Goal: Use online tool/utility: Utilize a website feature to perform a specific function

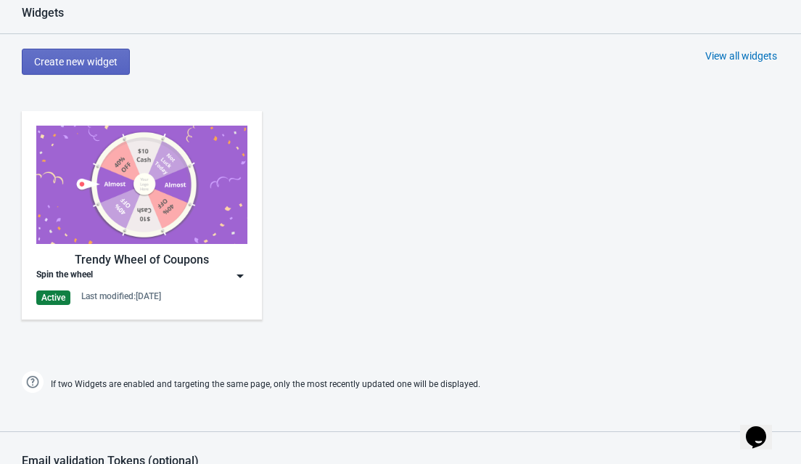
scroll to position [667, 0]
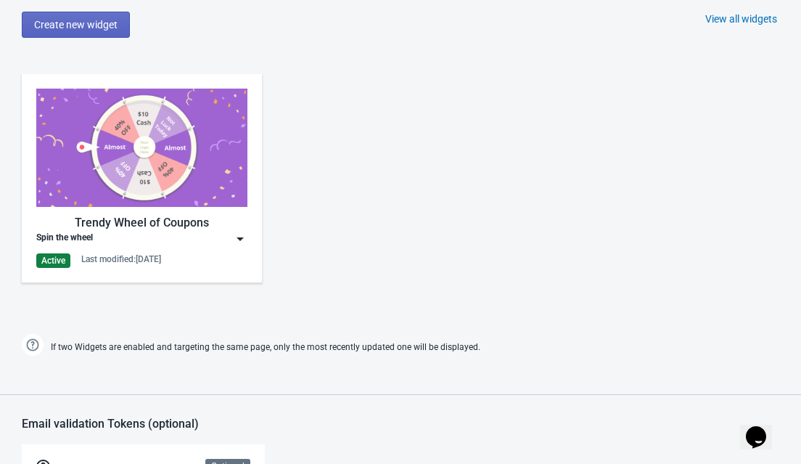
click at [239, 241] on img at bounding box center [240, 238] width 15 height 15
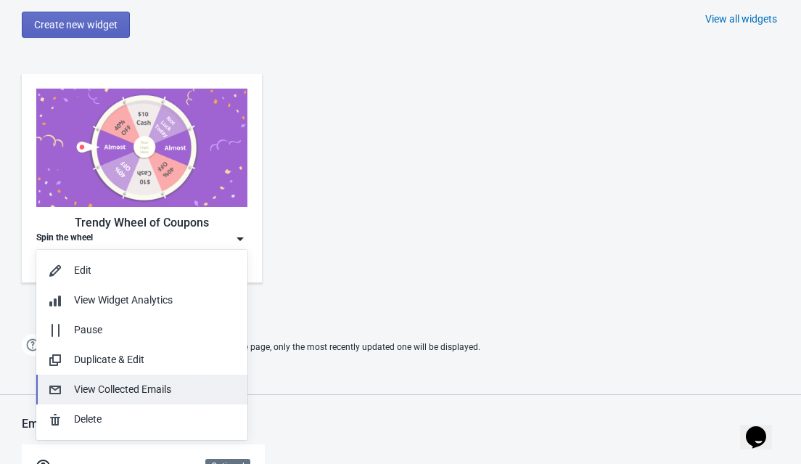
click at [140, 388] on div "View Collected Emails" at bounding box center [155, 389] width 162 height 15
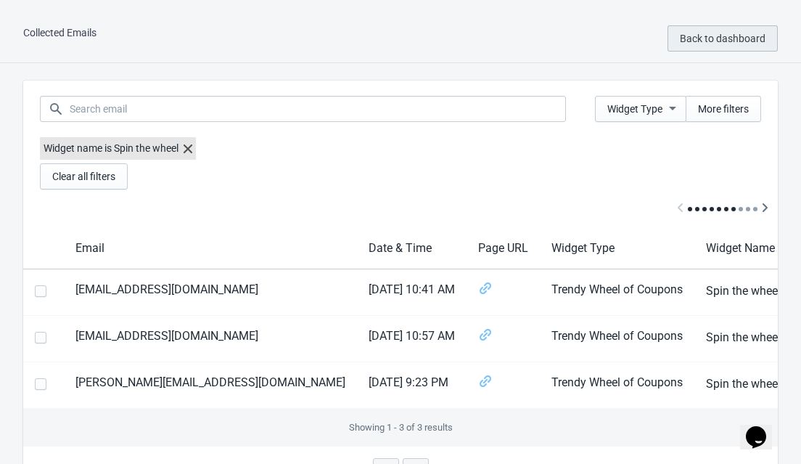
click at [732, 36] on span "Back to dashboard" at bounding box center [723, 39] width 86 height 12
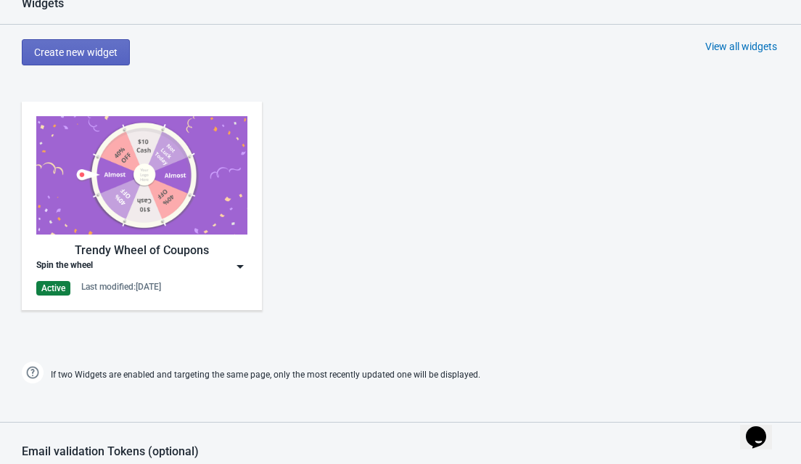
scroll to position [643, 0]
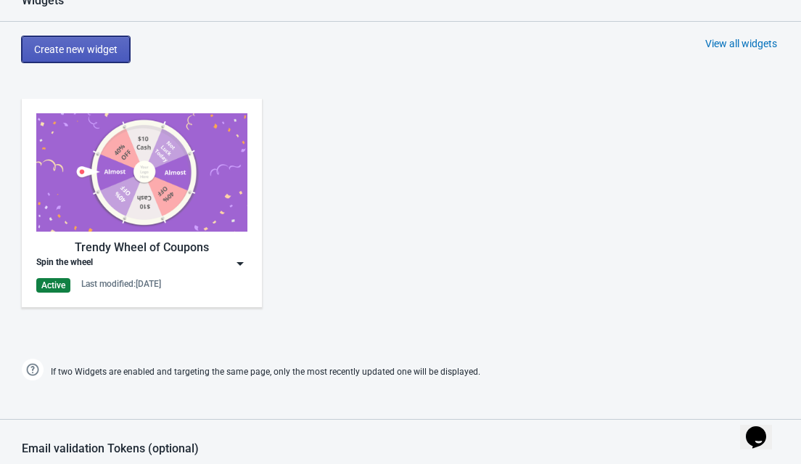
click at [96, 54] on span "Create new widget" at bounding box center [75, 50] width 83 height 12
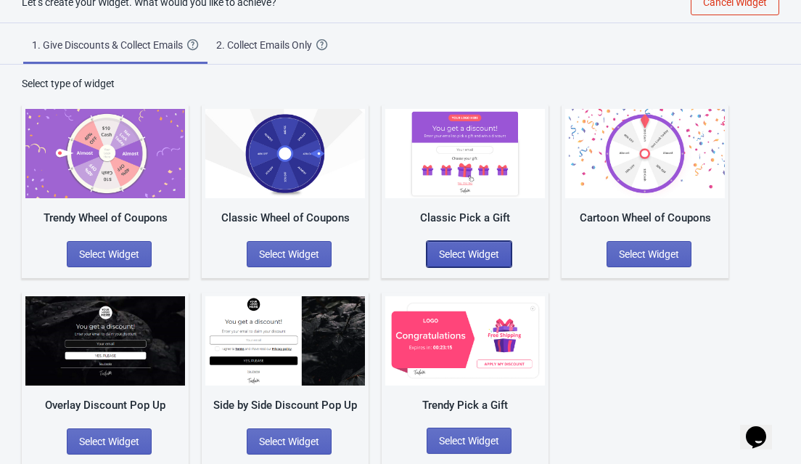
click at [461, 246] on button "Select Widget" at bounding box center [469, 254] width 85 height 26
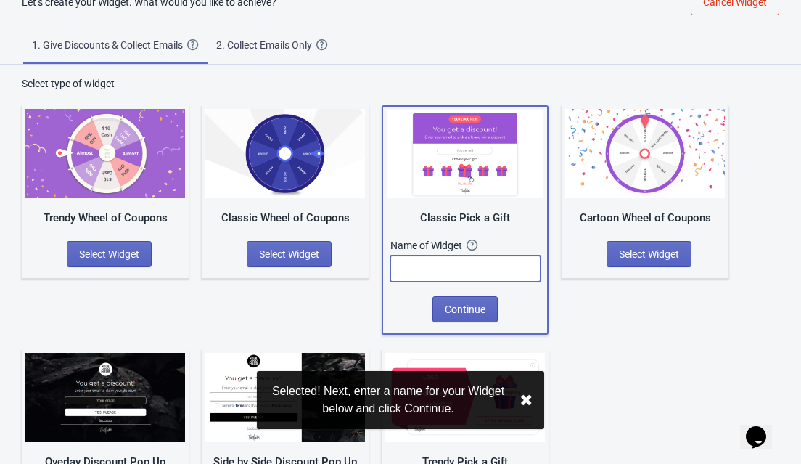
click at [432, 272] on input "text" at bounding box center [465, 268] width 150 height 26
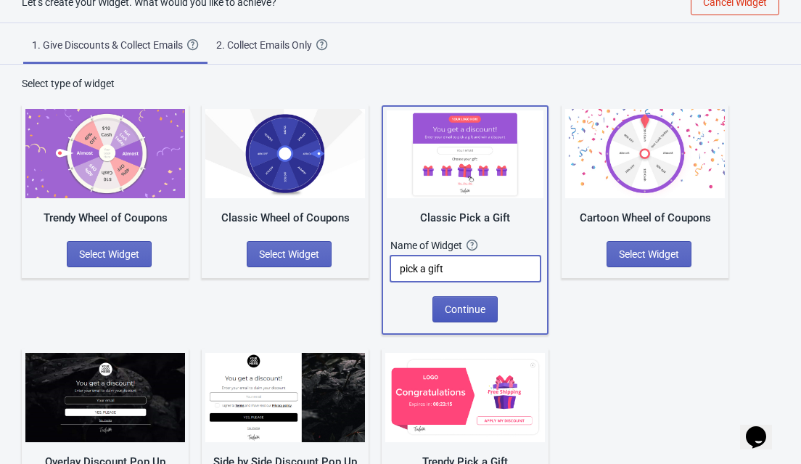
type input "pick a gift"
click at [459, 305] on span "Continue" at bounding box center [465, 309] width 41 height 12
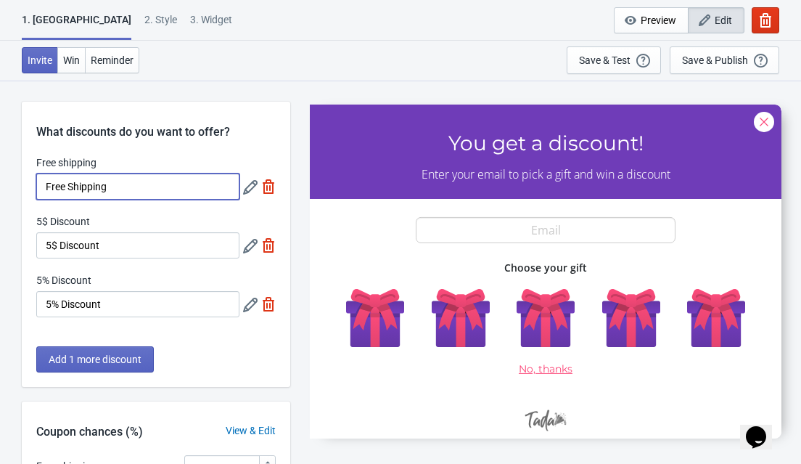
drag, startPoint x: 136, startPoint y: 194, endPoint x: 44, endPoint y: 185, distance: 92.6
click at [44, 185] on input "Free Shipping" at bounding box center [137, 186] width 203 height 26
click at [44, 185] on input "Free shipping" at bounding box center [137, 186] width 203 height 26
type input "20% Discount"
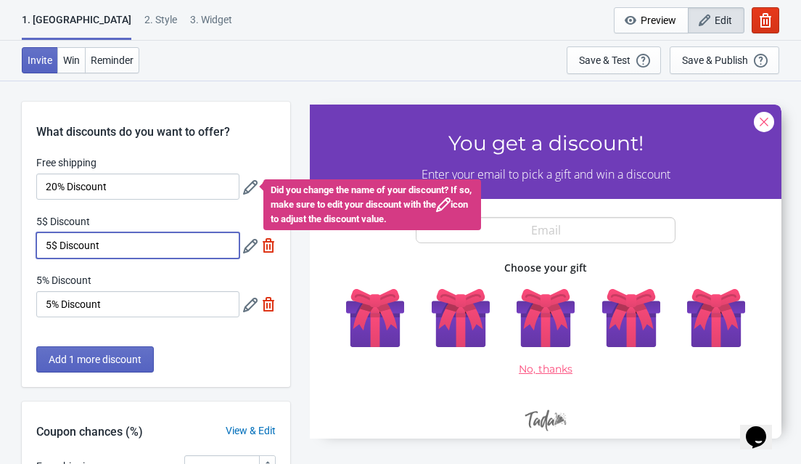
click at [48, 244] on input "5$ Discount" at bounding box center [137, 245] width 203 height 26
click at [244, 193] on icon at bounding box center [250, 187] width 15 height 15
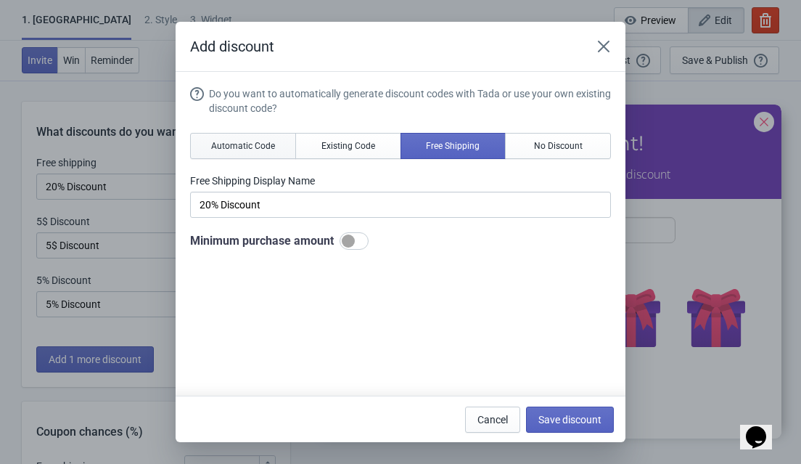
click at [239, 152] on button "Automatic Code" at bounding box center [243, 146] width 106 height 26
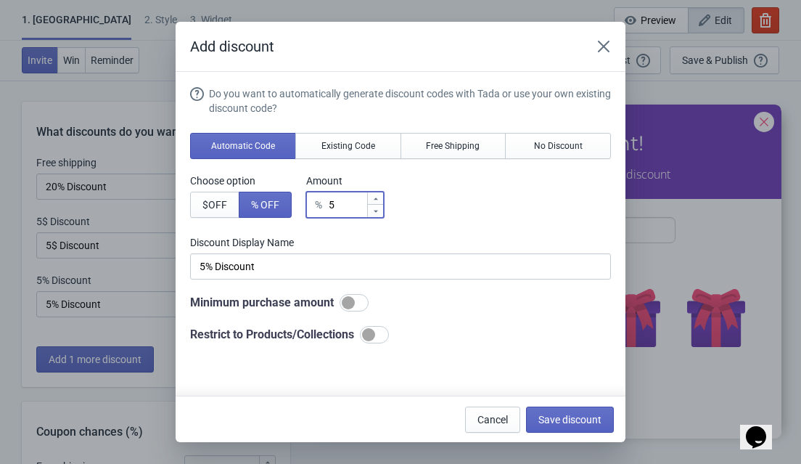
click at [337, 204] on input "5" at bounding box center [347, 205] width 38 height 26
type input "25"
type input "25% Discount"
type input "25"
click at [562, 422] on span "Save discount" at bounding box center [569, 420] width 63 height 12
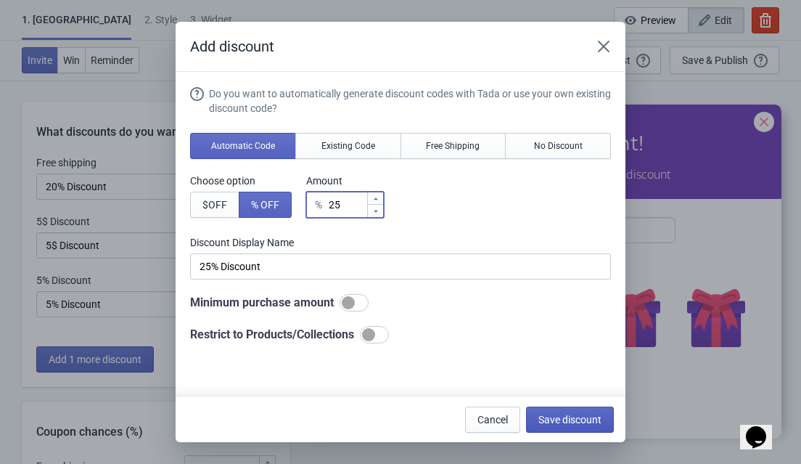
type input "25% Discount"
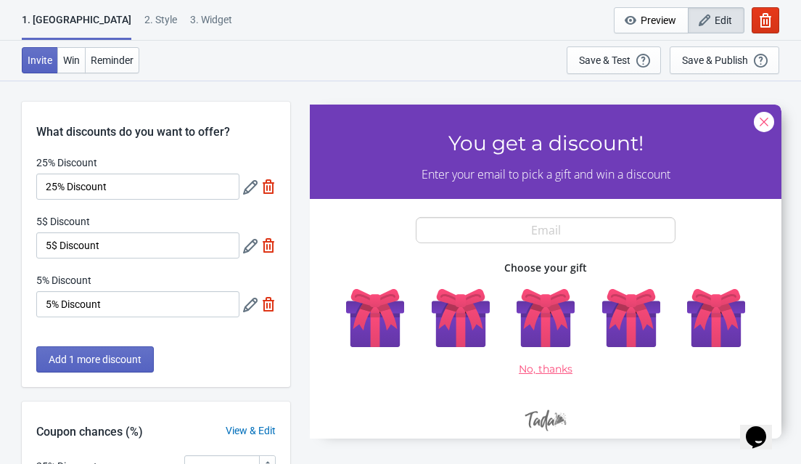
click at [242, 247] on div "5$ Discount 5$ Discount" at bounding box center [155, 236] width 239 height 44
click at [256, 247] on icon at bounding box center [250, 246] width 15 height 15
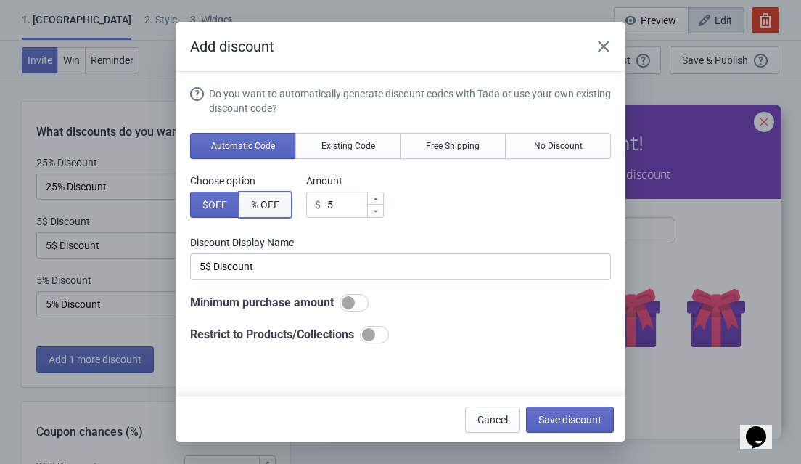
click at [269, 213] on button "% OFF" at bounding box center [265, 205] width 53 height 26
type input "5% Discount"
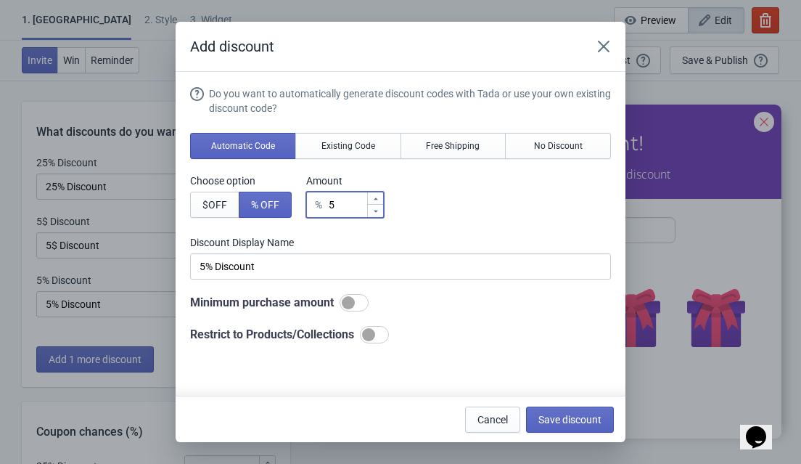
click at [344, 209] on input "5" at bounding box center [347, 205] width 38 height 26
type input "% Discount"
type input "2"
type input "2% Discount"
type input "20"
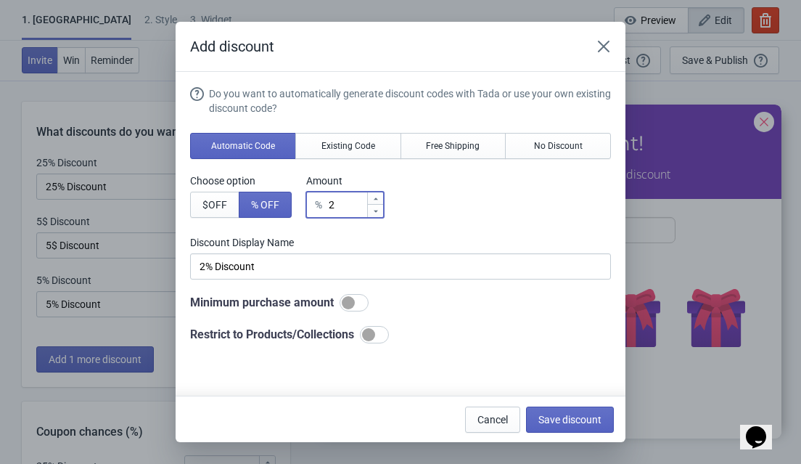
type input "20% Discount"
type input "20"
click at [567, 416] on span "Save discount" at bounding box center [569, 420] width 63 height 12
type input "20% Discount"
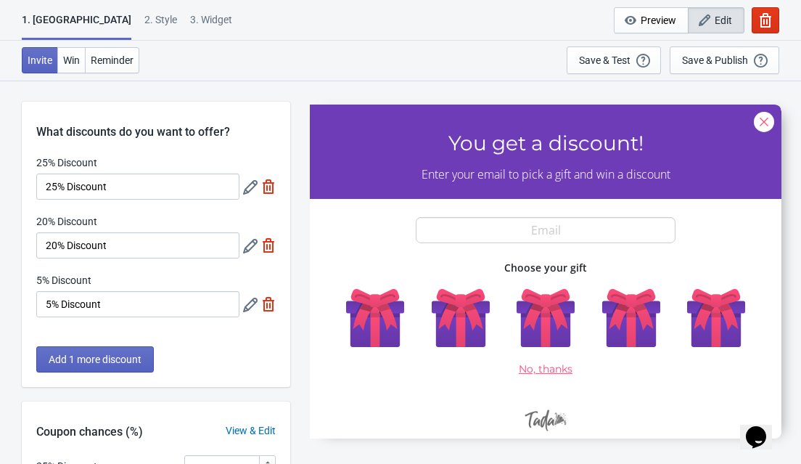
click at [249, 302] on icon at bounding box center [250, 304] width 15 height 15
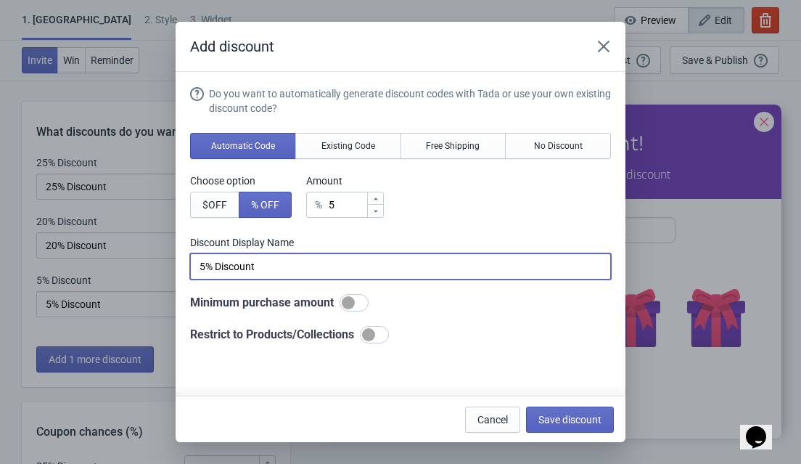
click at [200, 268] on input "5% Discount" at bounding box center [400, 266] width 421 height 26
type input "15% Discount"
click at [334, 201] on div "% 5" at bounding box center [345, 205] width 78 height 26
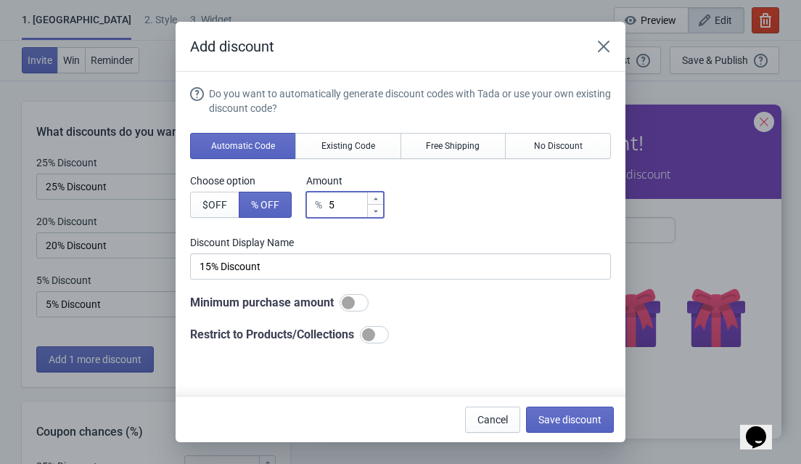
type input "51"
type input "51% Discount"
type input "5"
type input "5% Discount"
type input "% Discount"
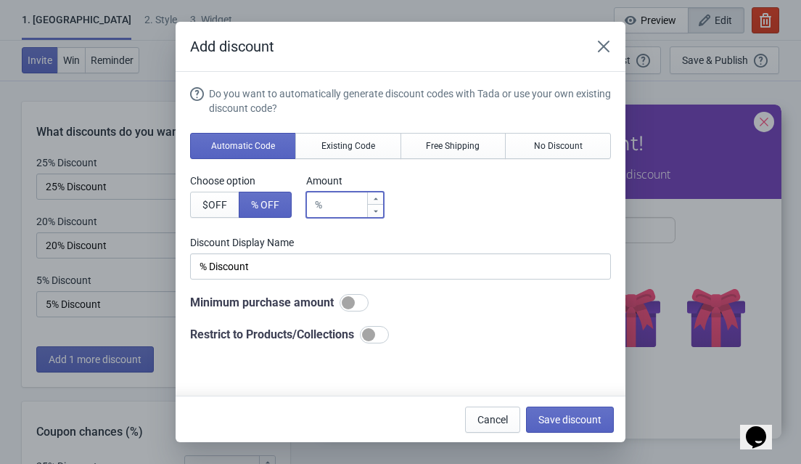
type input "1"
type input "1% Discount"
type input "15"
type input "15% Discount"
type input "15"
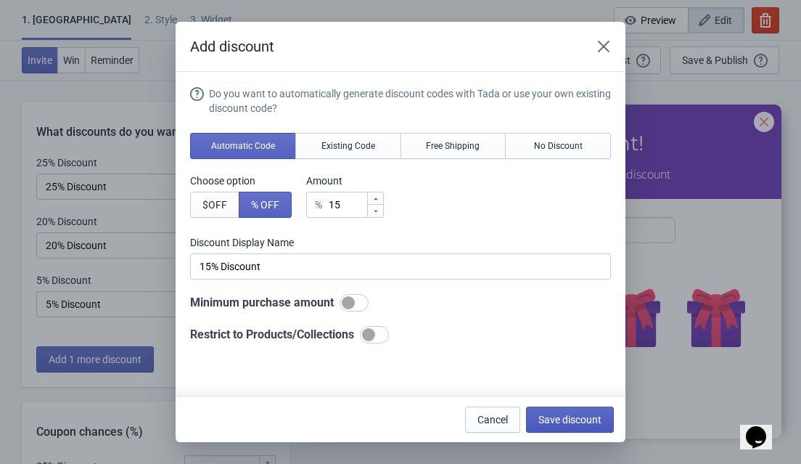
click at [559, 421] on span "Save discount" at bounding box center [569, 420] width 63 height 12
type input "15% Discount"
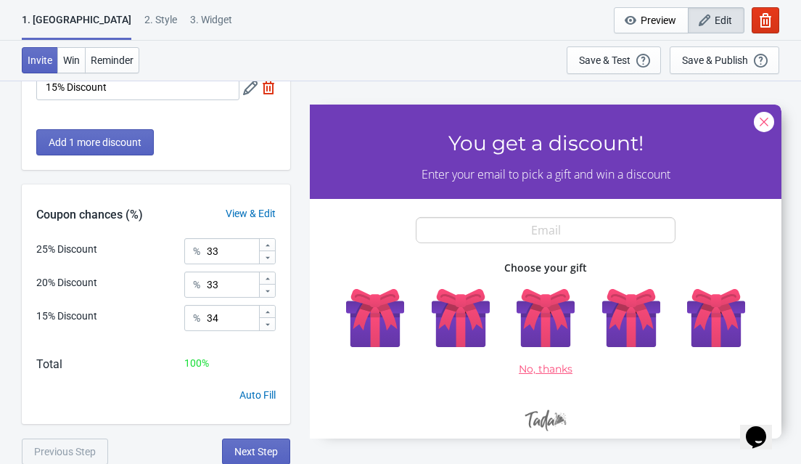
scroll to position [218, 0]
click at [251, 445] on span "Next Step" at bounding box center [256, 451] width 44 height 12
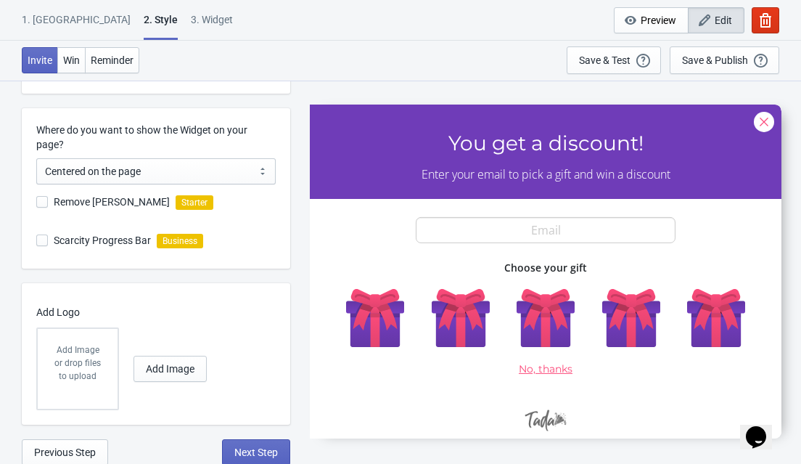
scroll to position [366, 0]
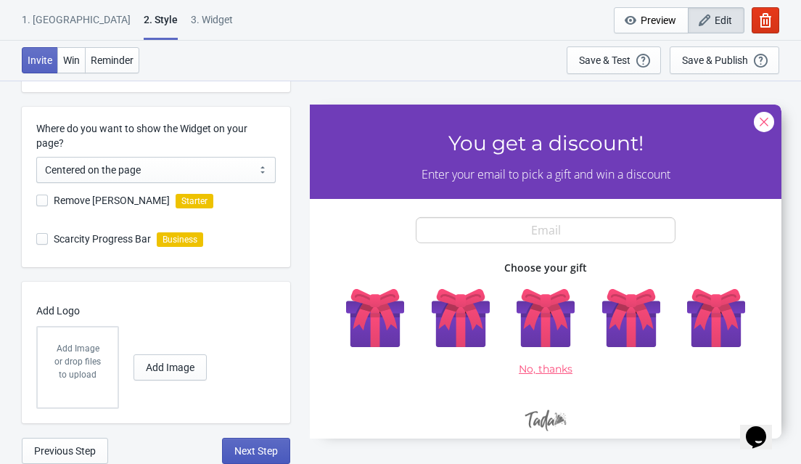
click at [253, 448] on span "Next Step" at bounding box center [256, 451] width 44 height 12
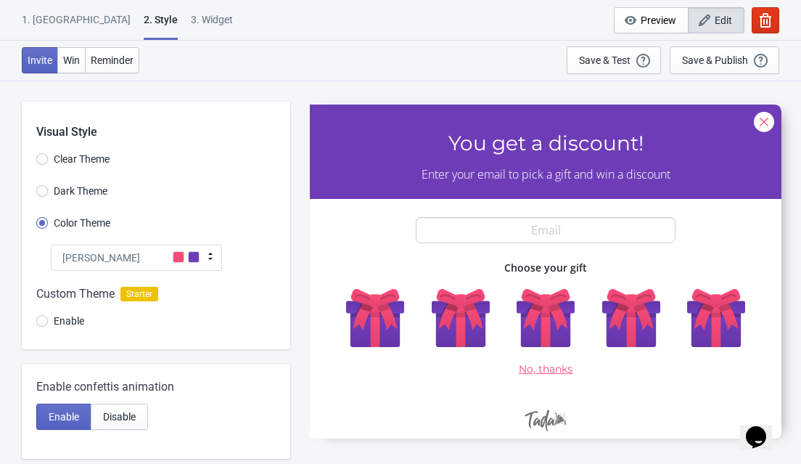
select select "once"
select select "1"
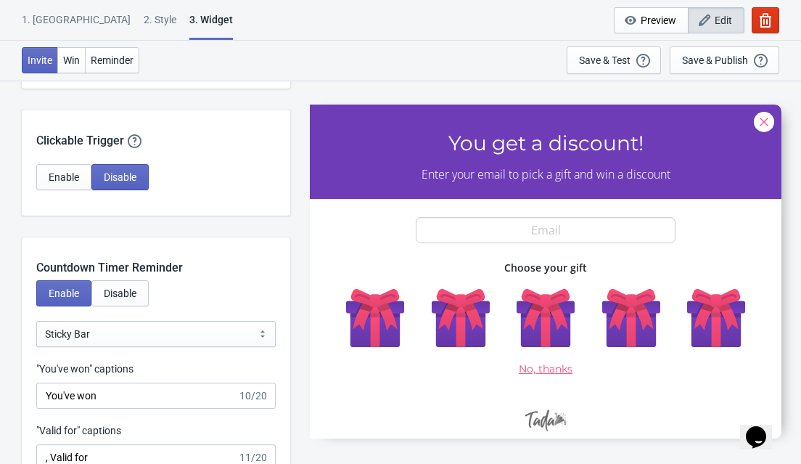
scroll to position [1301, 0]
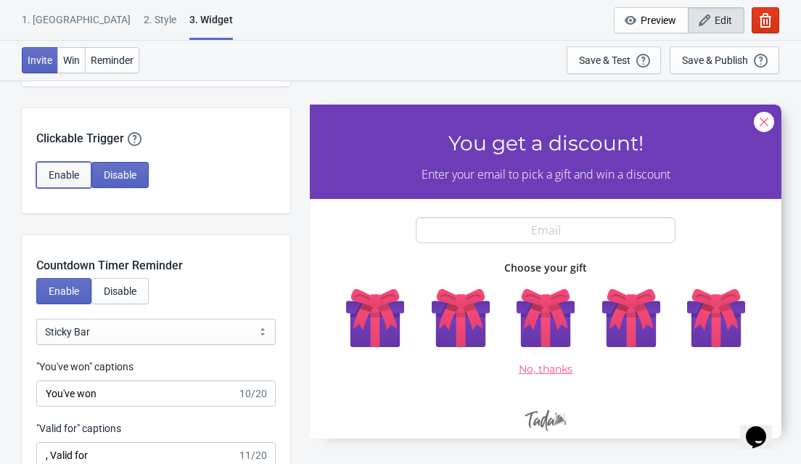
click at [65, 173] on span "Enable" at bounding box center [64, 175] width 30 height 12
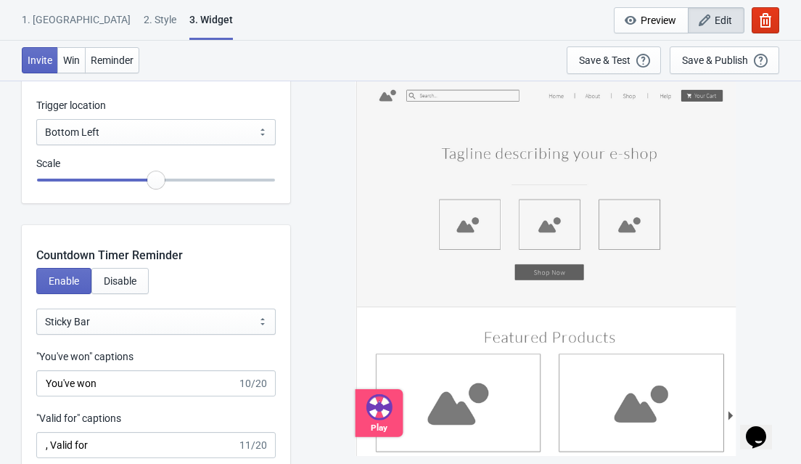
scroll to position [1699, 0]
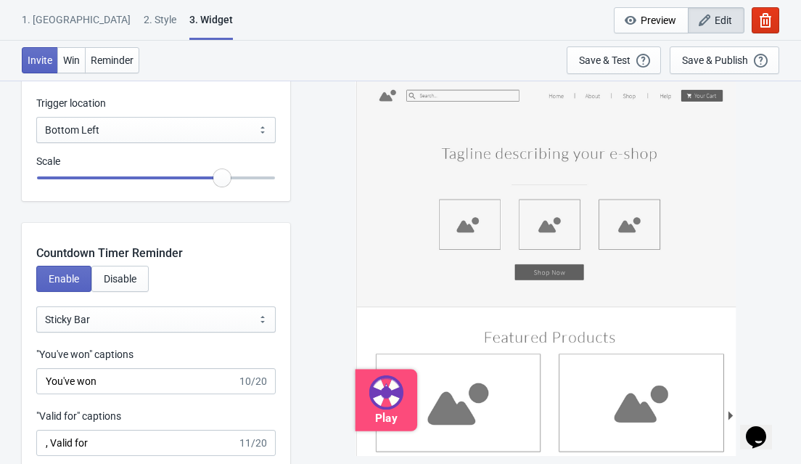
drag, startPoint x: 158, startPoint y: 176, endPoint x: 225, endPoint y: 191, distance: 68.3
click at [225, 191] on input "range" at bounding box center [155, 178] width 239 height 26
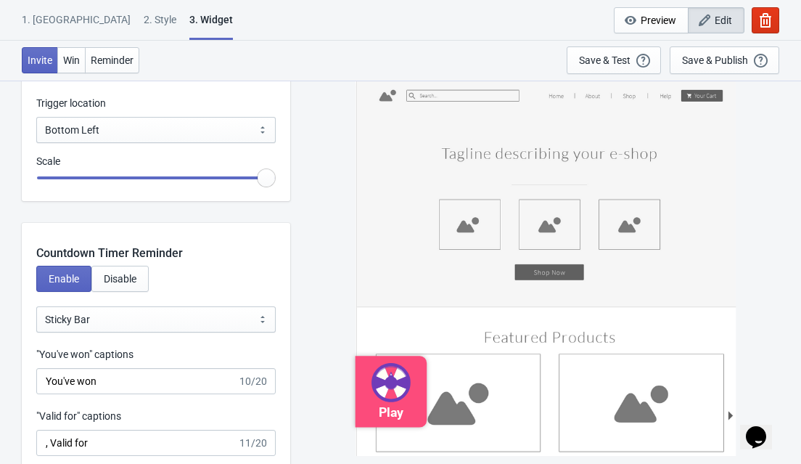
drag, startPoint x: 226, startPoint y: 171, endPoint x: 309, endPoint y: 177, distance: 83.6
type input "1.5"
click at [276, 177] on input "range" at bounding box center [155, 178] width 239 height 26
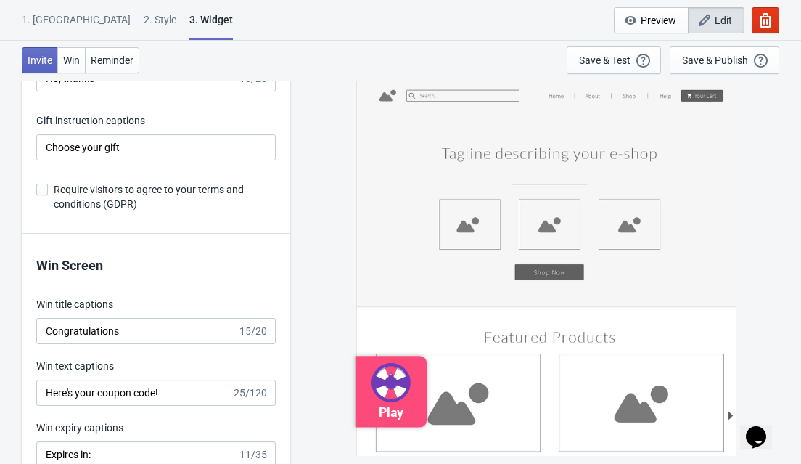
scroll to position [3010, 0]
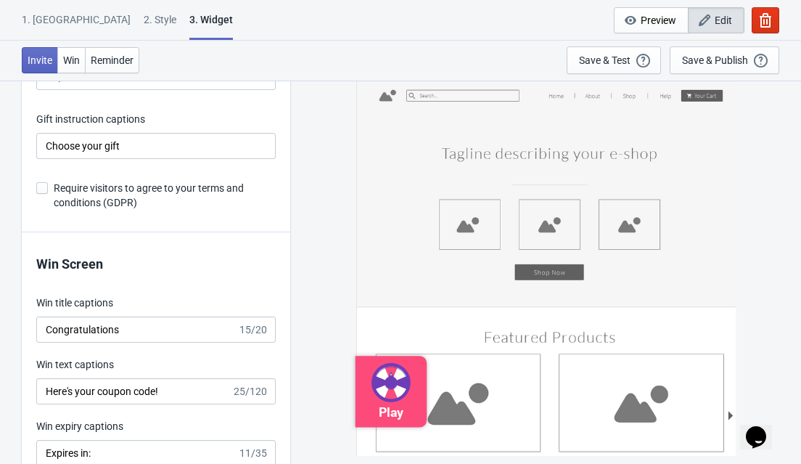
click at [46, 189] on span at bounding box center [42, 188] width 12 height 12
click at [37, 189] on input "Require visitors to agree to your terms and conditions (GDPR)" at bounding box center [36, 195] width 1 height 26
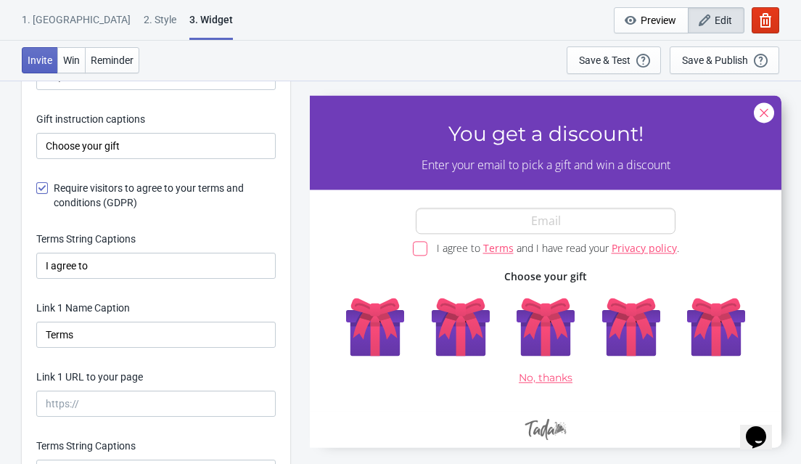
click at [46, 189] on span at bounding box center [42, 188] width 12 height 12
click at [37, 189] on input "Require visitors to agree to your terms and conditions (GDPR)" at bounding box center [36, 195] width 1 height 26
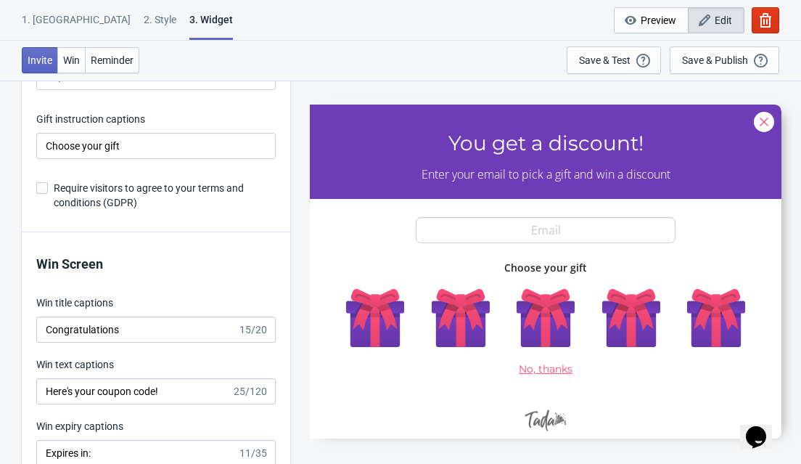
click at [46, 189] on span at bounding box center [42, 188] width 12 height 12
click at [37, 189] on input "Require visitors to agree to your terms and conditions (GDPR)" at bounding box center [36, 195] width 1 height 26
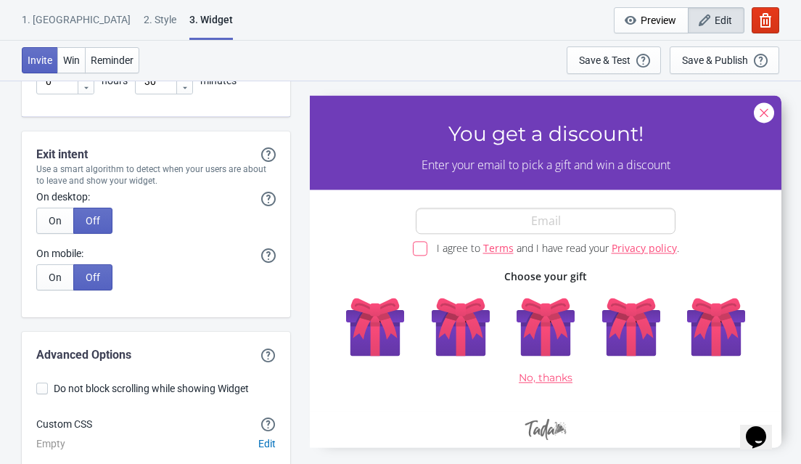
scroll to position [4503, 0]
click at [36, 212] on button "On" at bounding box center [55, 219] width 38 height 26
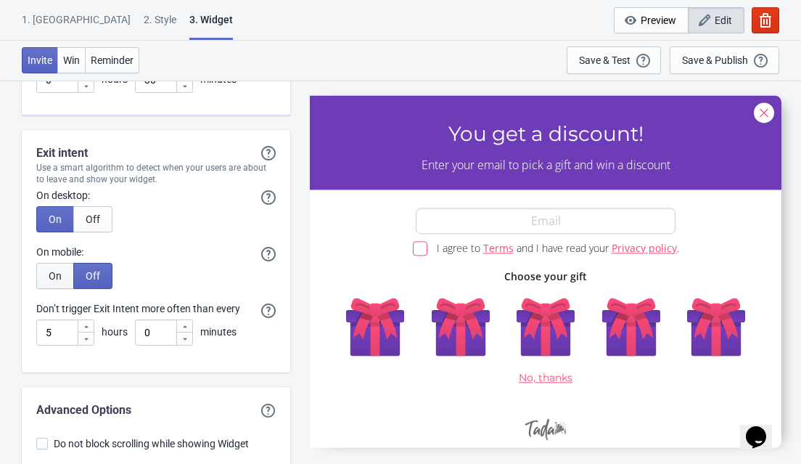
click at [52, 270] on span "On" at bounding box center [55, 276] width 13 height 12
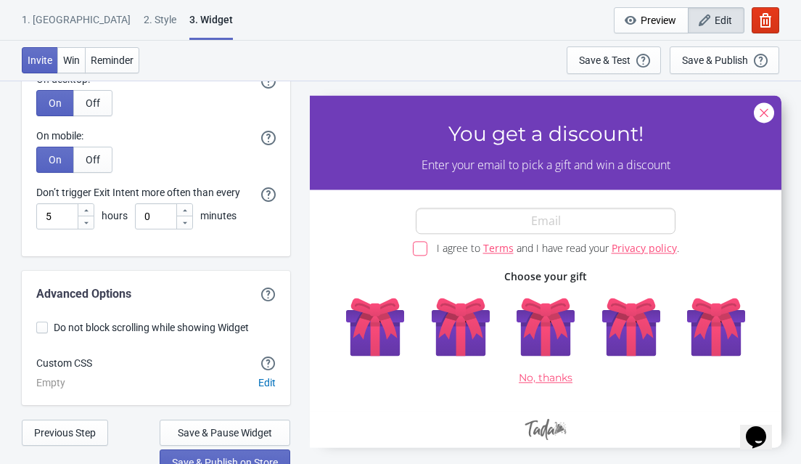
scroll to position [4630, 0]
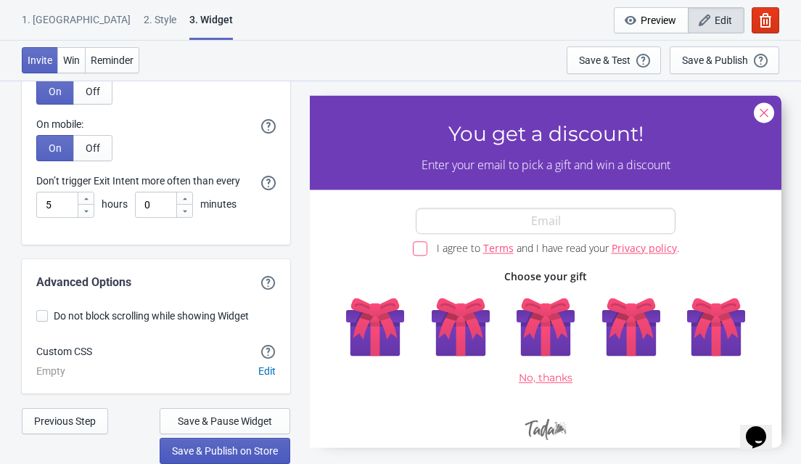
click at [222, 456] on span "Save & Publish on Store" at bounding box center [225, 451] width 106 height 12
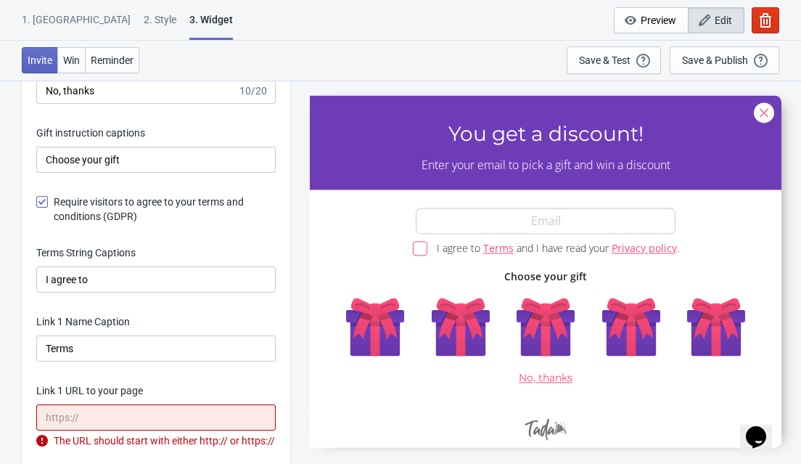
scroll to position [2996, 0]
click at [43, 200] on span at bounding box center [42, 203] width 12 height 12
click at [37, 200] on input "Require visitors to agree to your terms and conditions (GDPR)" at bounding box center [36, 210] width 1 height 26
checkbox input "false"
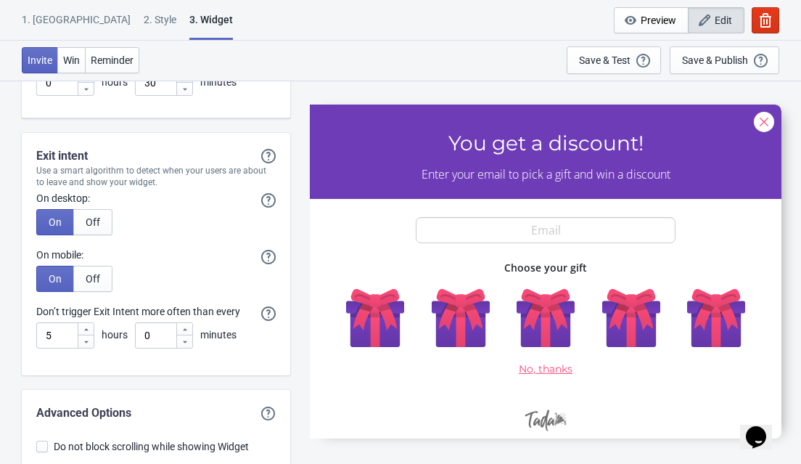
scroll to position [4148, 0]
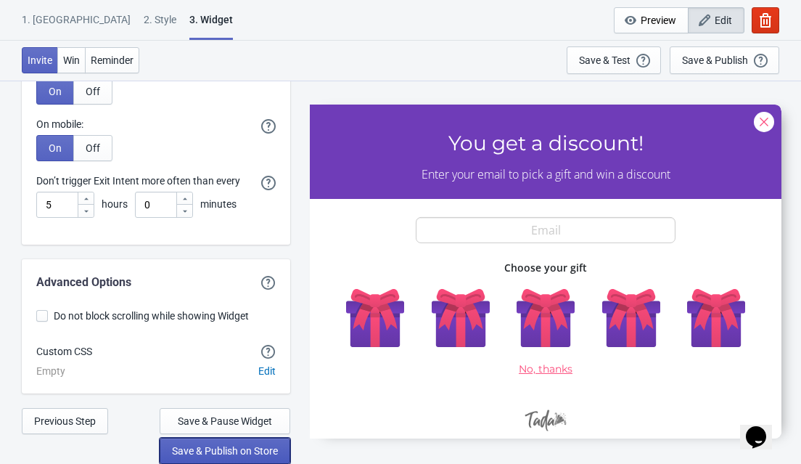
click at [223, 451] on span "Save & Publish on Store" at bounding box center [225, 451] width 106 height 12
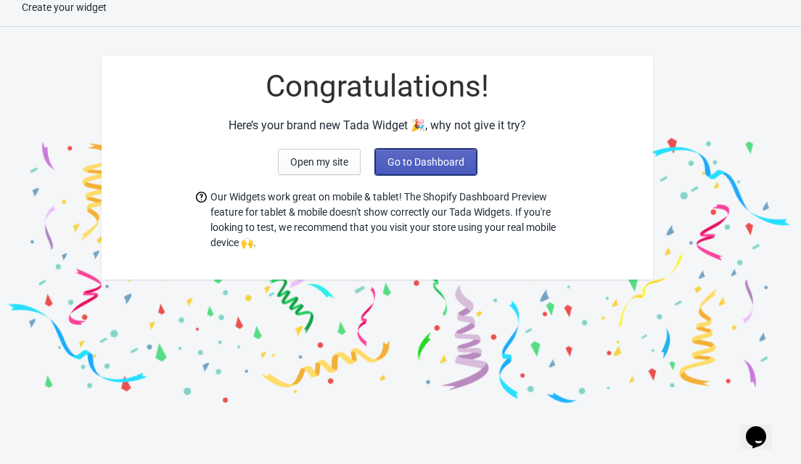
click at [429, 165] on span "Go to Dashboard" at bounding box center [425, 162] width 77 height 12
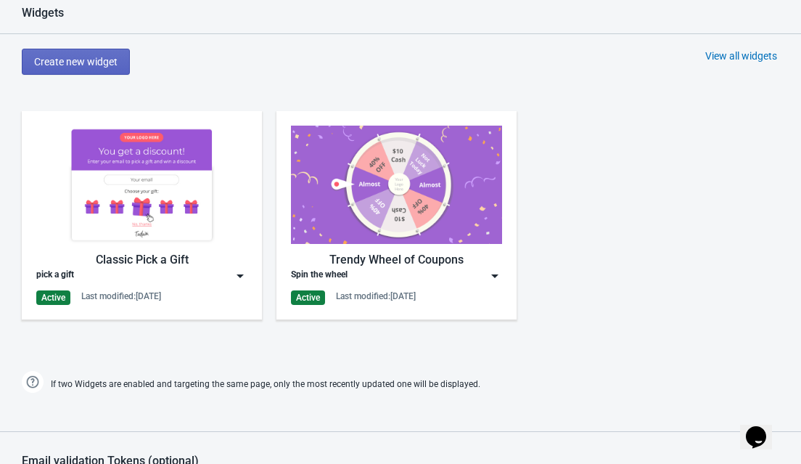
scroll to position [633, 0]
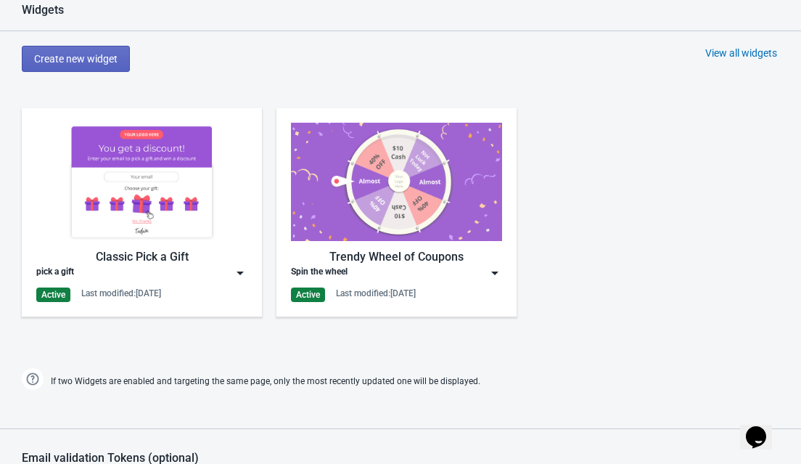
click at [490, 271] on img at bounding box center [495, 273] width 15 height 15
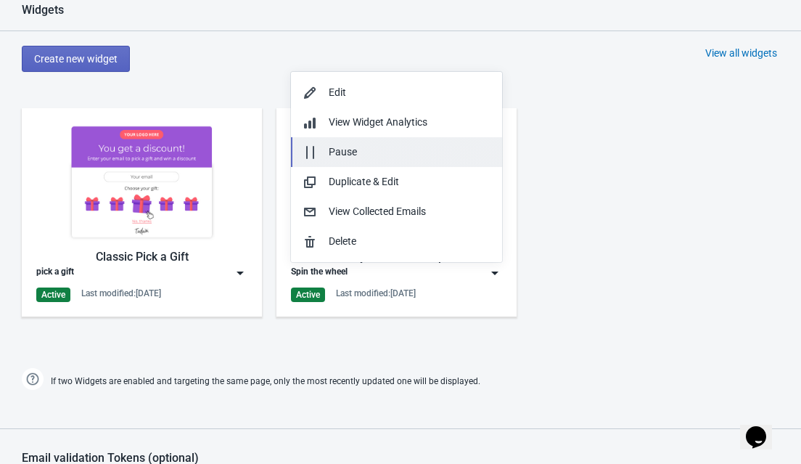
click at [361, 143] on button "Pause" at bounding box center [396, 152] width 211 height 30
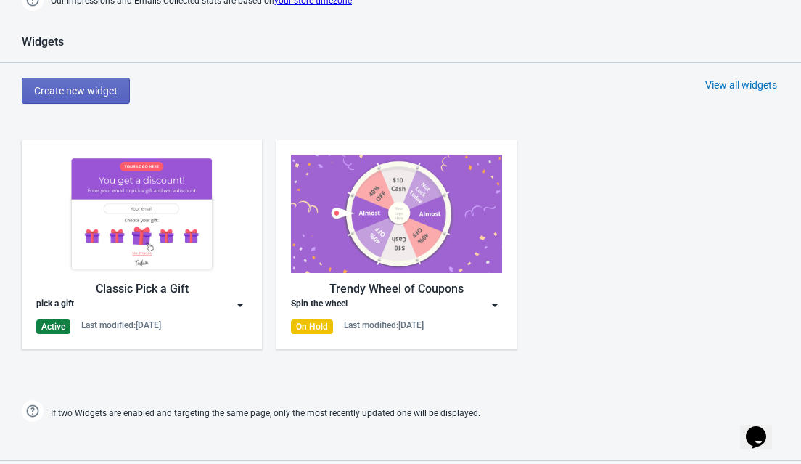
scroll to position [593, 0]
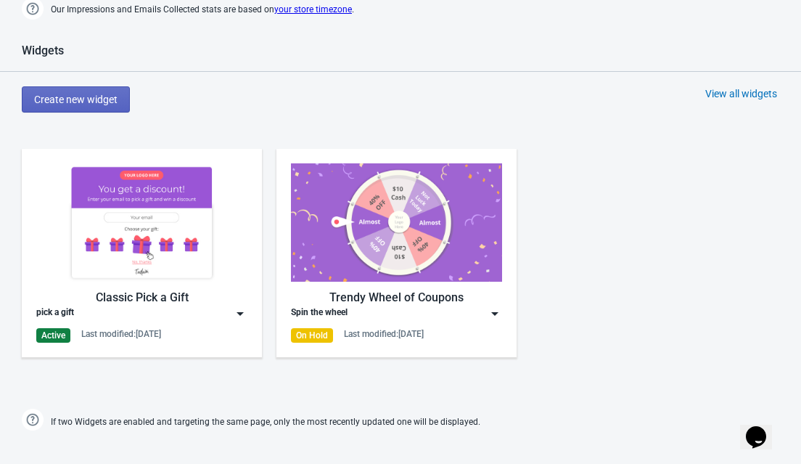
click at [238, 315] on img at bounding box center [240, 313] width 15 height 15
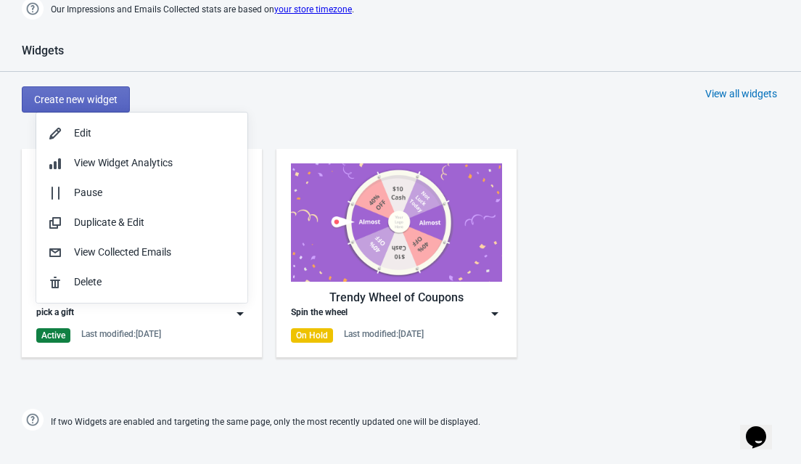
click at [238, 315] on img at bounding box center [240, 313] width 15 height 15
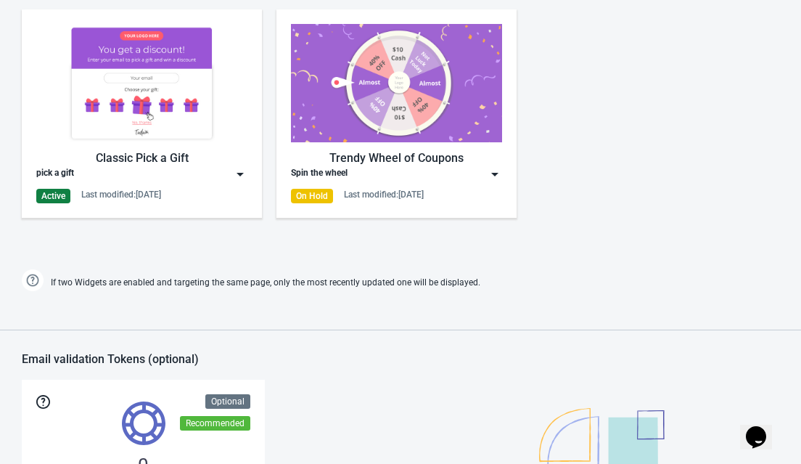
scroll to position [743, 0]
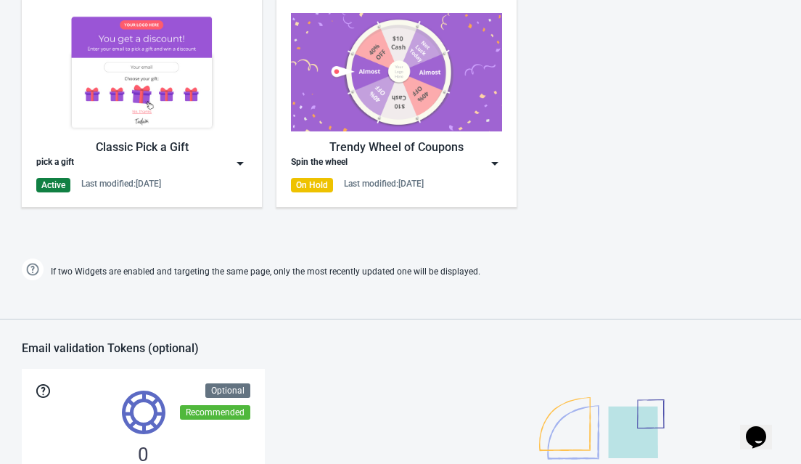
click at [242, 157] on img at bounding box center [240, 163] width 15 height 15
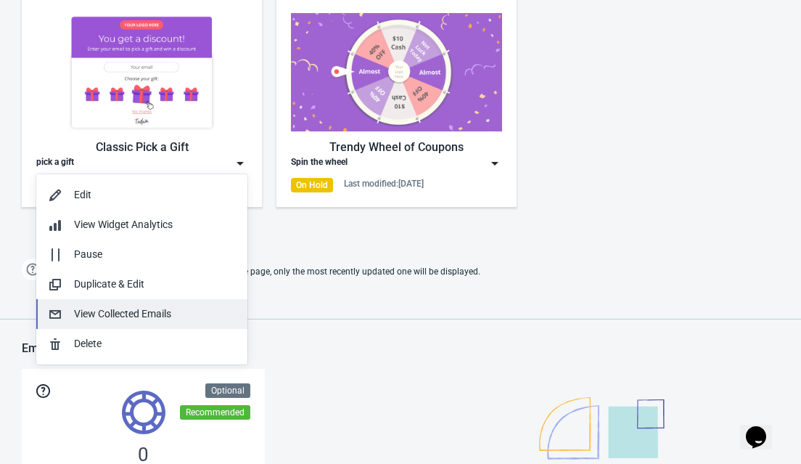
click at [148, 317] on div "View Collected Emails" at bounding box center [155, 313] width 162 height 15
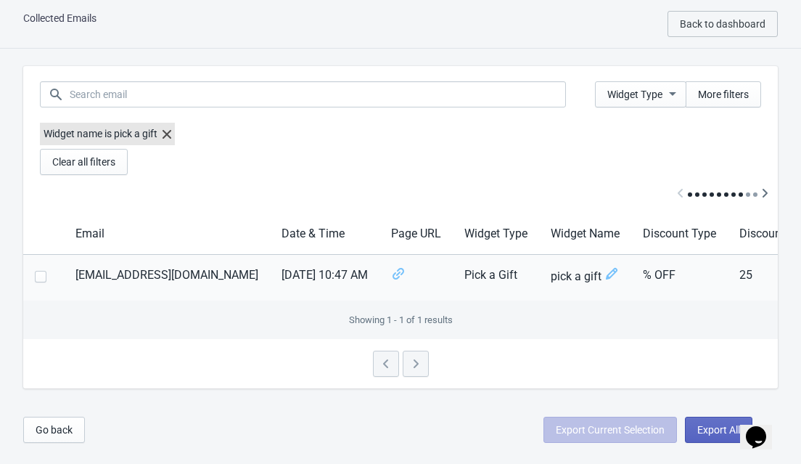
click at [47, 280] on label at bounding box center [43, 275] width 17 height 19
click at [36, 280] on input "checkbox" at bounding box center [35, 284] width 1 height 26
click at [47, 280] on label at bounding box center [43, 275] width 17 height 19
click at [36, 280] on input "checkbox" at bounding box center [35, 284] width 1 height 26
checkbox input "false"
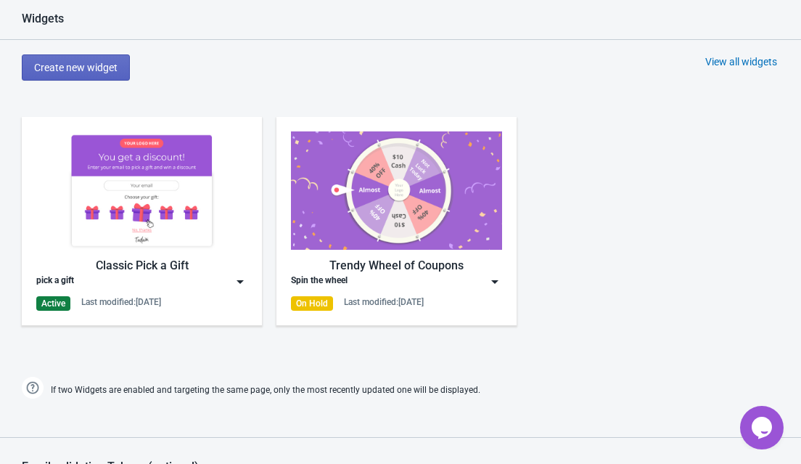
scroll to position [625, 0]
click at [239, 277] on img at bounding box center [240, 281] width 15 height 15
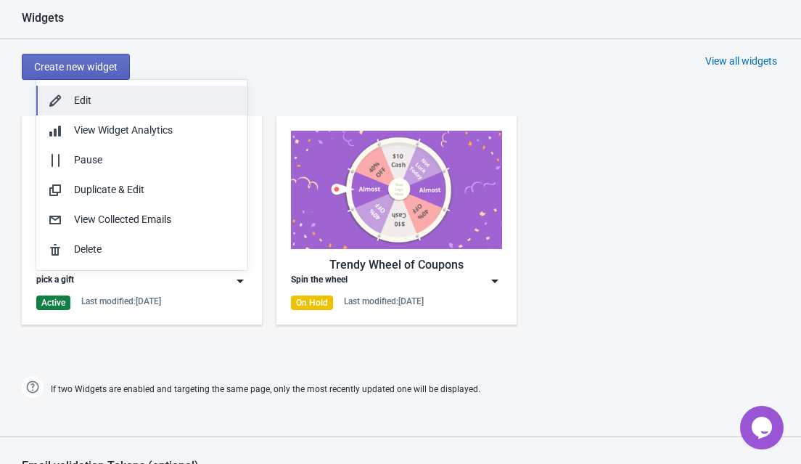
click at [96, 96] on div "Edit" at bounding box center [155, 100] width 162 height 15
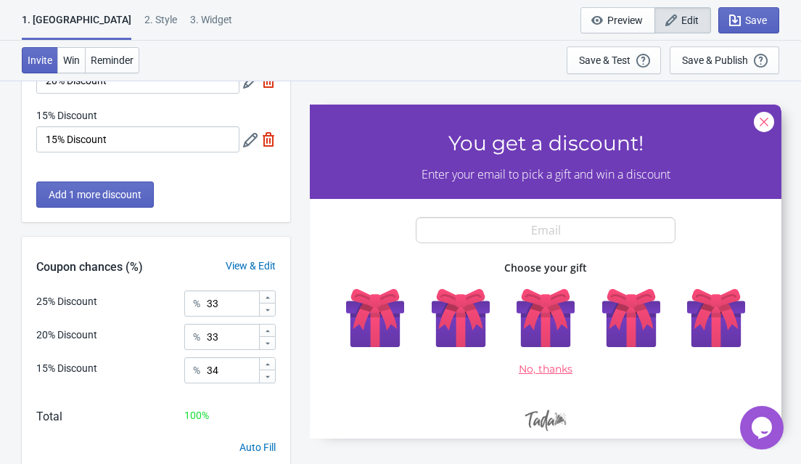
scroll to position [218, 0]
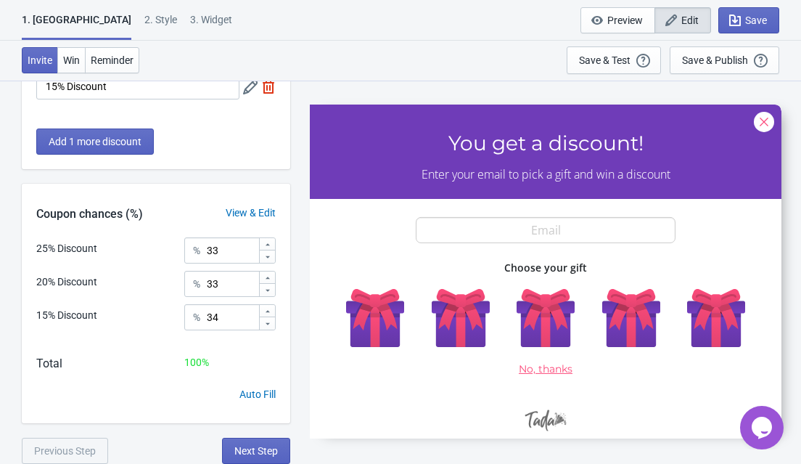
click at [299, 393] on div "SASDERWERT3H You get a discount! Enter your email to pick a gift and win a disc…" at bounding box center [545, 271] width 496 height 383
click at [276, 445] on span "Next Step" at bounding box center [256, 451] width 44 height 12
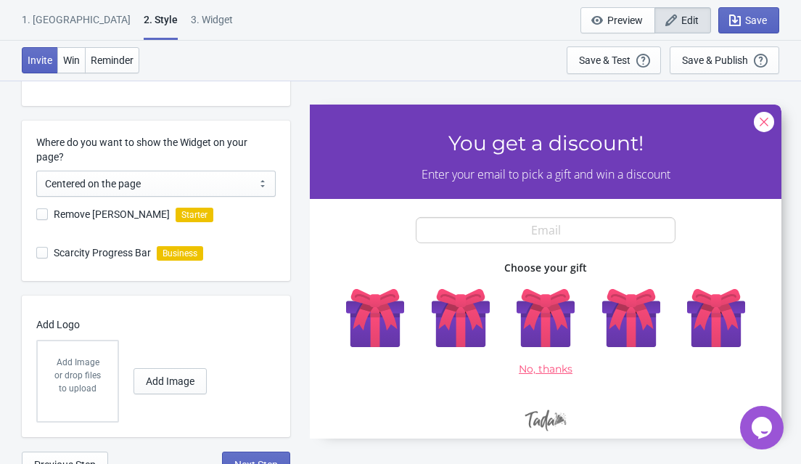
scroll to position [366, 0]
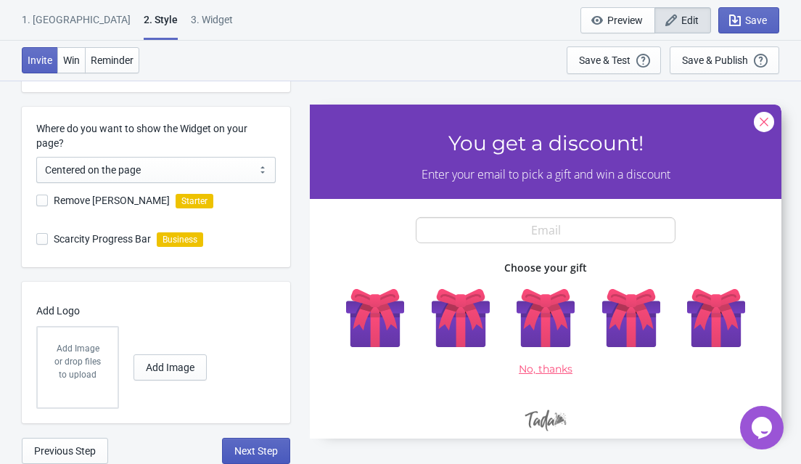
click at [260, 460] on button "Next Step" at bounding box center [256, 450] width 68 height 26
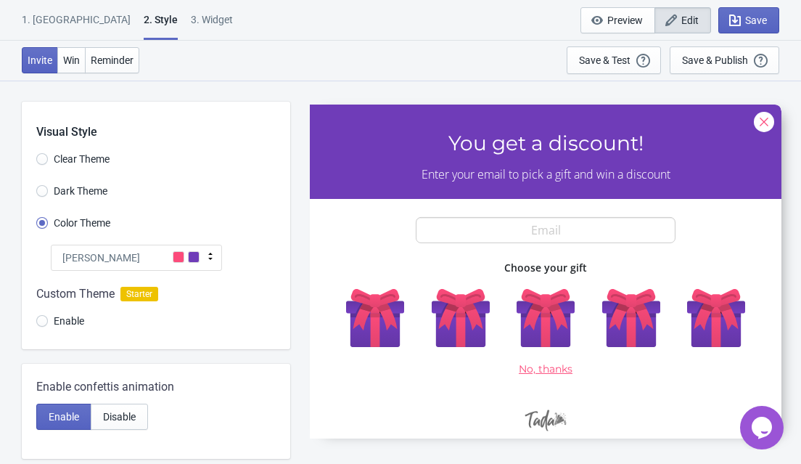
select select "once"
select select "1"
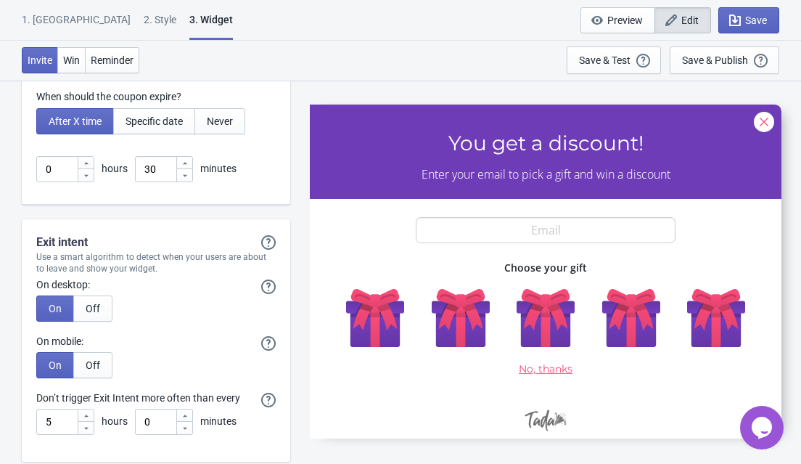
scroll to position [3934, 0]
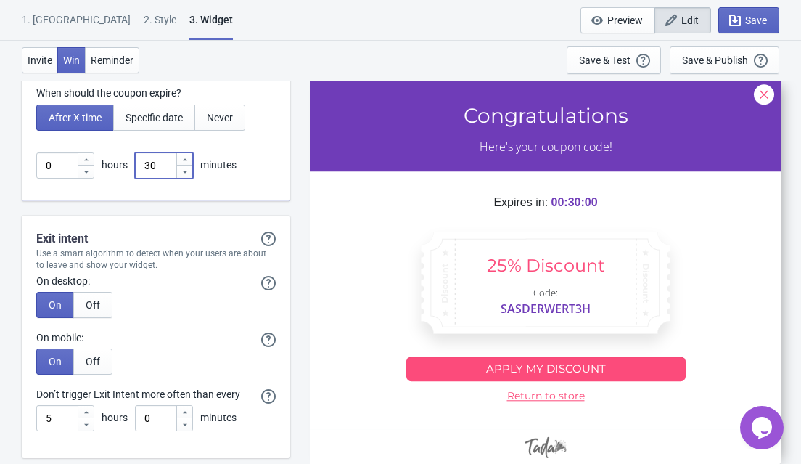
click at [166, 163] on input "30" at bounding box center [155, 165] width 41 height 26
type input "3"
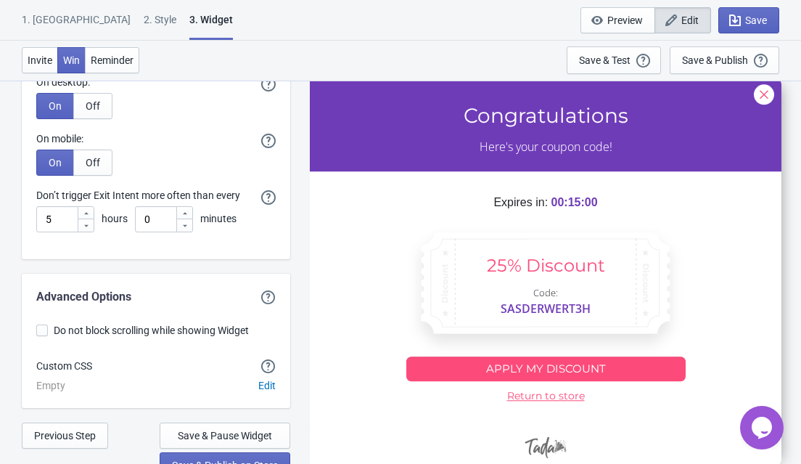
scroll to position [4148, 0]
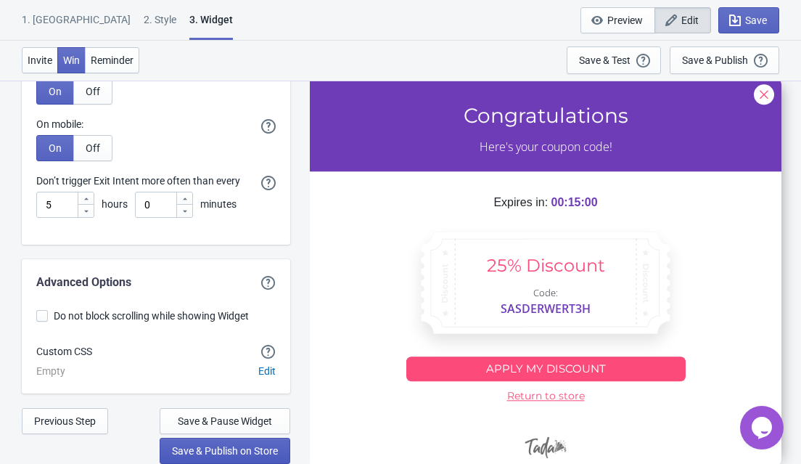
type input "15"
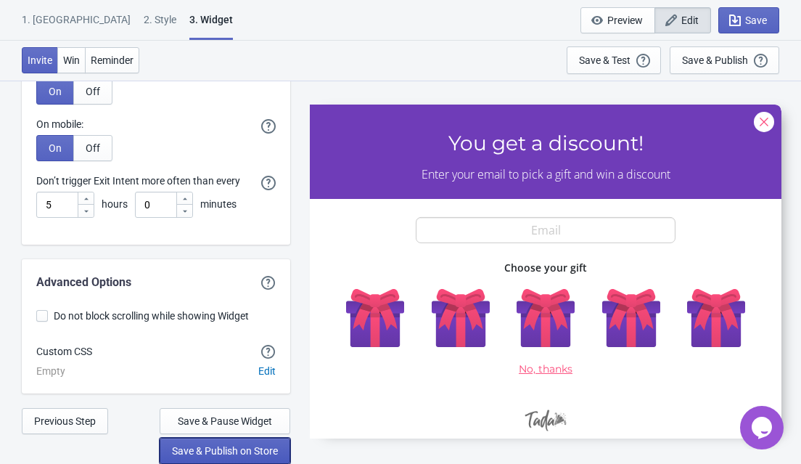
click at [187, 445] on span "Save & Publish on Store" at bounding box center [225, 451] width 106 height 12
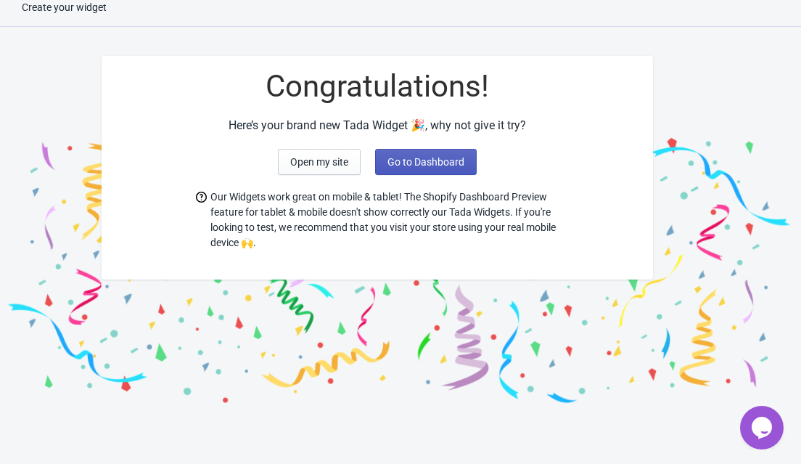
click at [406, 164] on span "Go to Dashboard" at bounding box center [425, 162] width 77 height 12
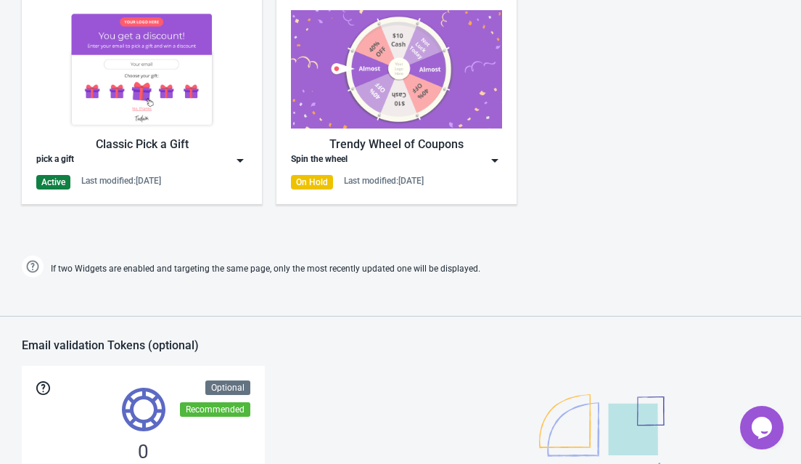
scroll to position [747, 0]
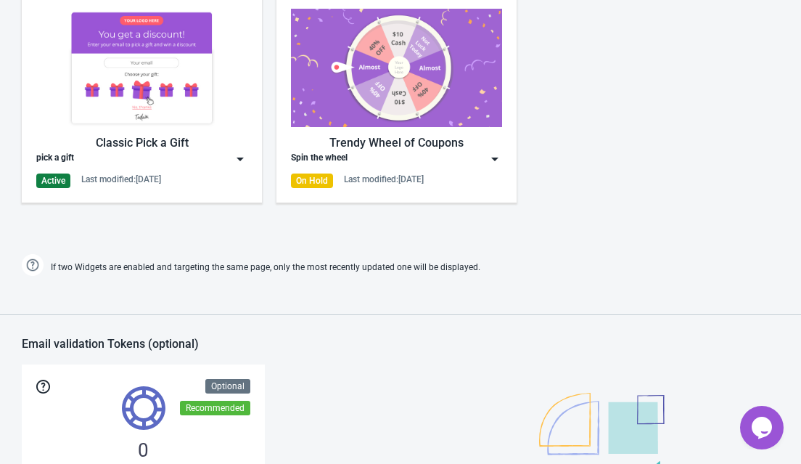
click at [238, 166] on div "Classic Pick a Gift pick a gift Active Last modified: 2.9.2025" at bounding box center [141, 98] width 211 height 179
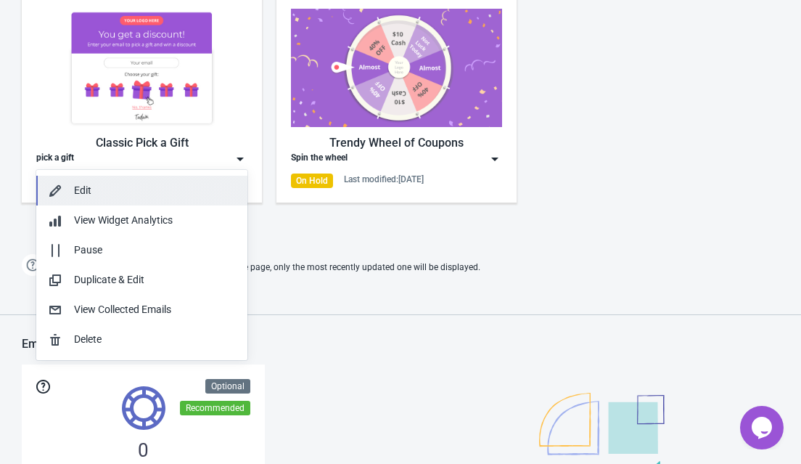
click at [67, 196] on div "Edit" at bounding box center [142, 190] width 188 height 15
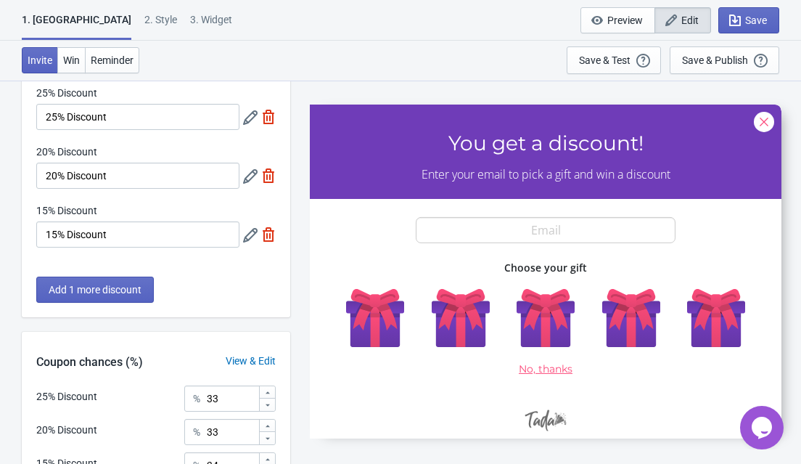
scroll to position [72, 0]
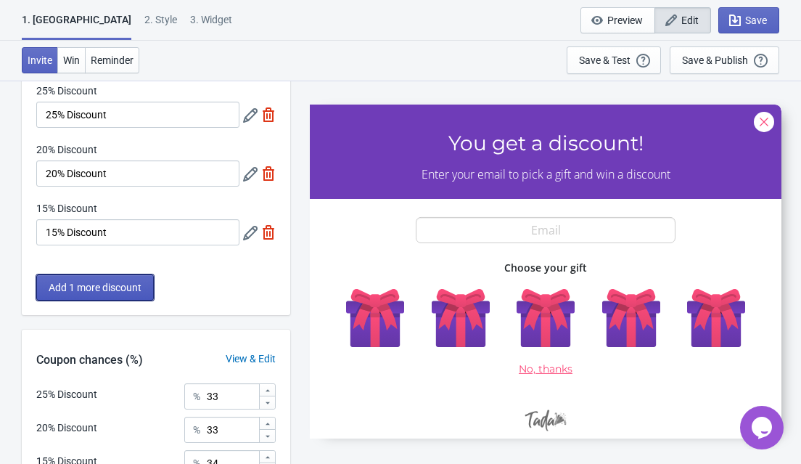
click at [101, 282] on span "Add 1 more discount" at bounding box center [95, 287] width 93 height 12
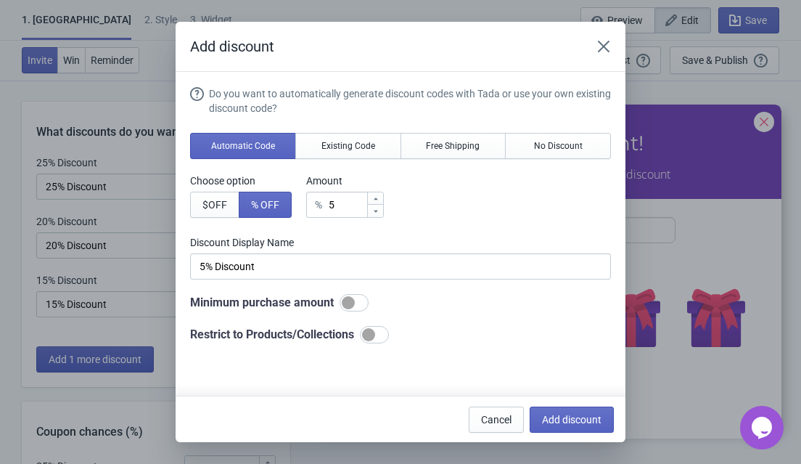
scroll to position [0, 0]
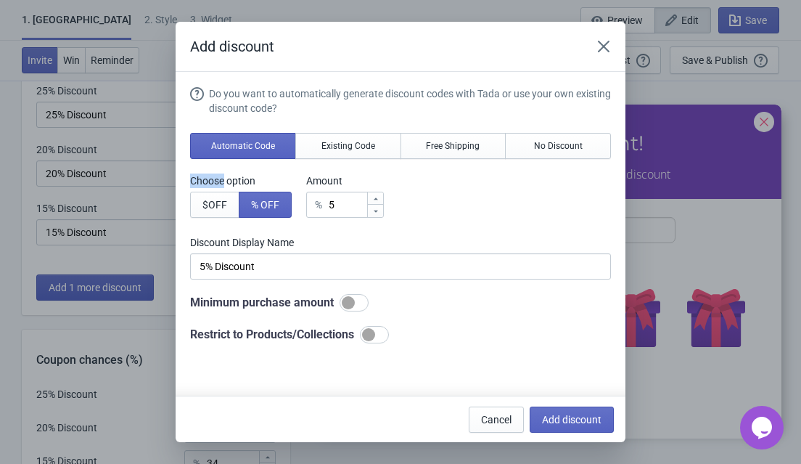
click at [101, 282] on div "Add discount Do you want to automatically generate discount codes with Tada or …" at bounding box center [400, 232] width 801 height 420
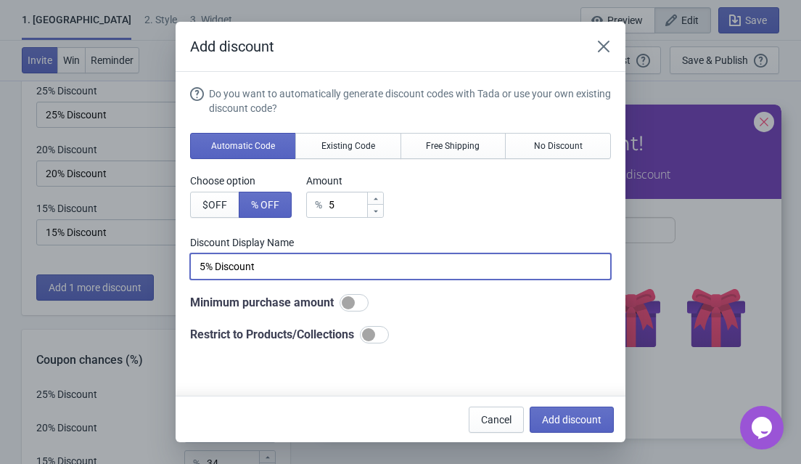
click at [205, 268] on input "5% Discount" at bounding box center [400, 266] width 421 height 26
type input "30% Discount"
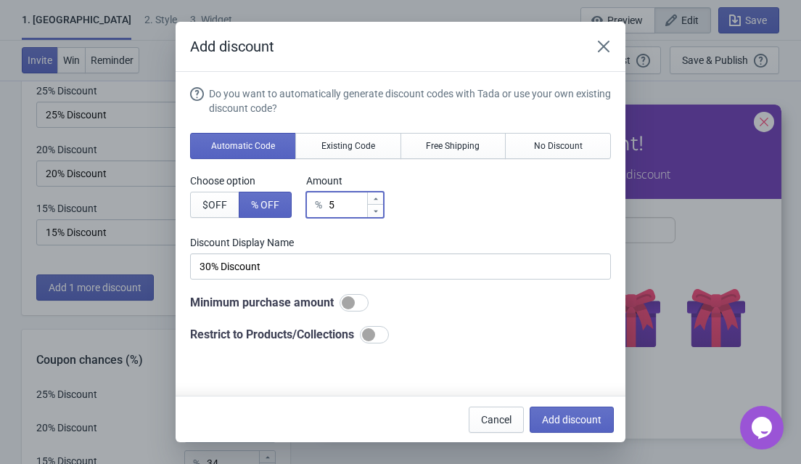
click at [344, 200] on input "5" at bounding box center [347, 205] width 38 height 26
type input "% Discount"
type input "3"
type input "3% Discount"
type input "39"
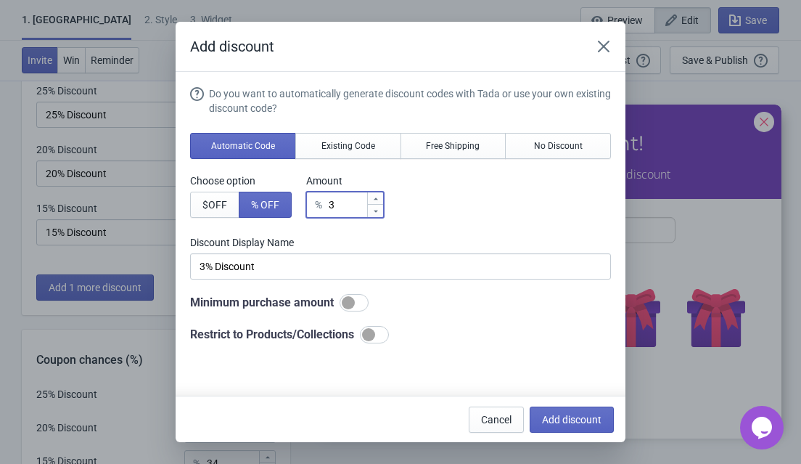
type input "39% Discount"
type input "3"
type input "3% Discount"
type input "30"
type input "30% Discount"
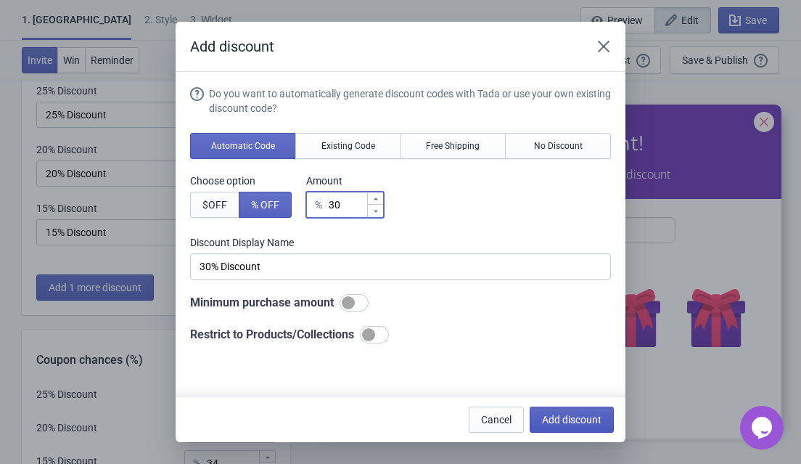
type input "30"
click at [569, 420] on span "Add discount" at bounding box center [571, 420] width 59 height 12
type input "25"
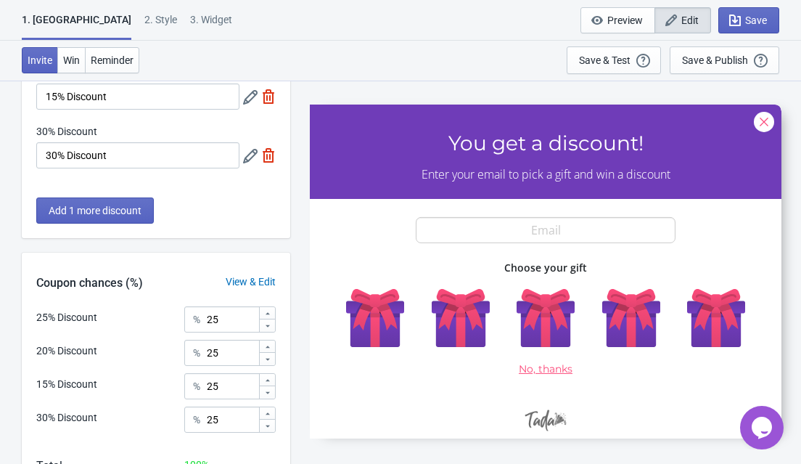
scroll to position [310, 0]
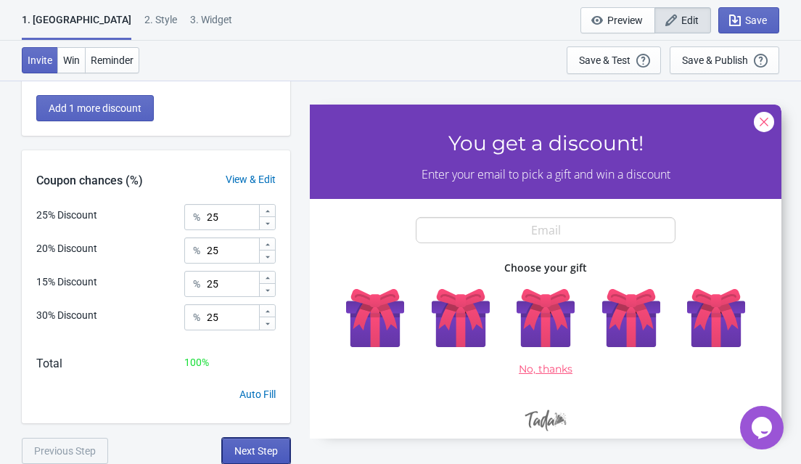
click at [262, 448] on span "Next Step" at bounding box center [256, 451] width 44 height 12
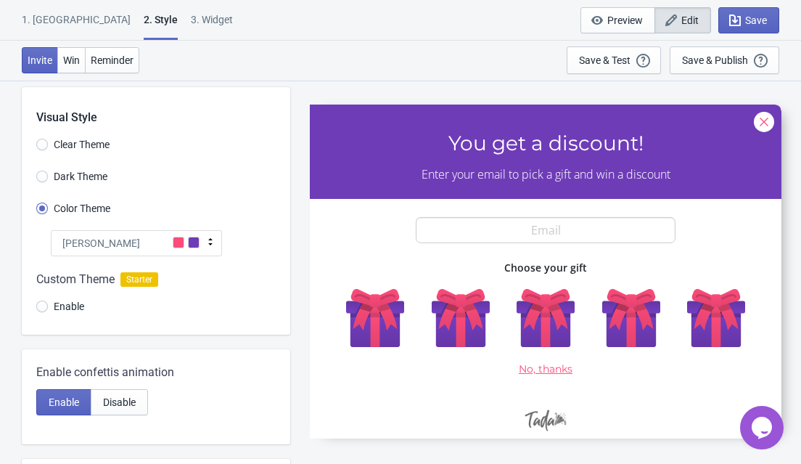
scroll to position [0, 0]
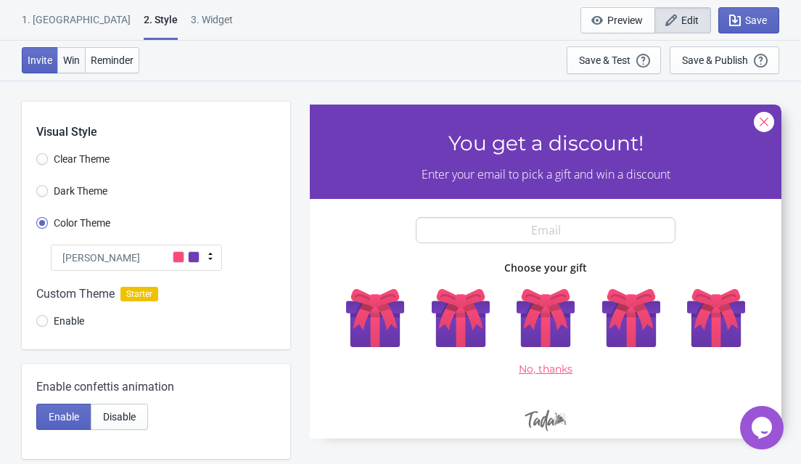
click at [77, 67] on button "Win" at bounding box center [71, 60] width 28 height 26
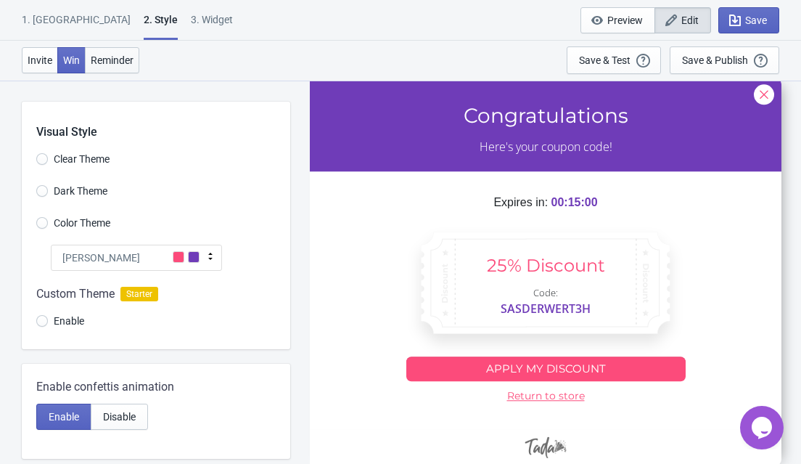
click at [126, 54] on span "Reminder" at bounding box center [112, 60] width 43 height 12
radio input "true"
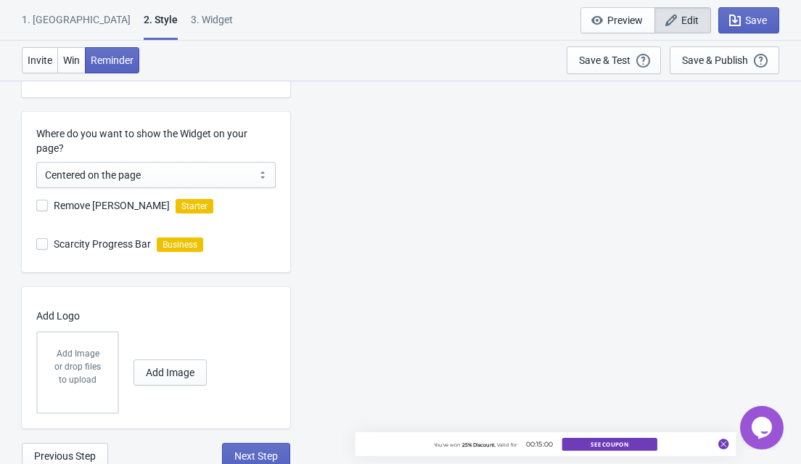
scroll to position [366, 0]
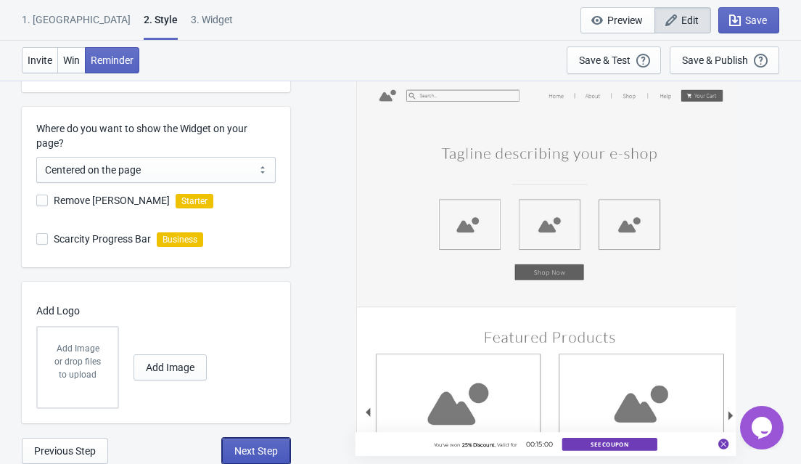
click at [242, 457] on button "Next Step" at bounding box center [256, 450] width 68 height 26
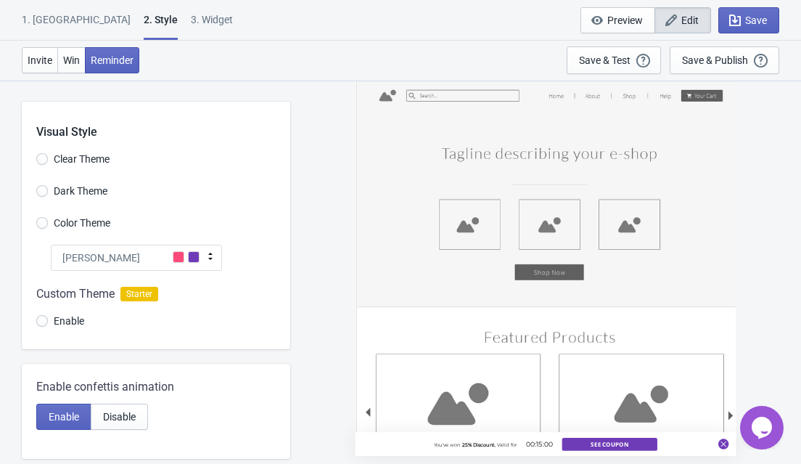
select select "once"
select select "1"
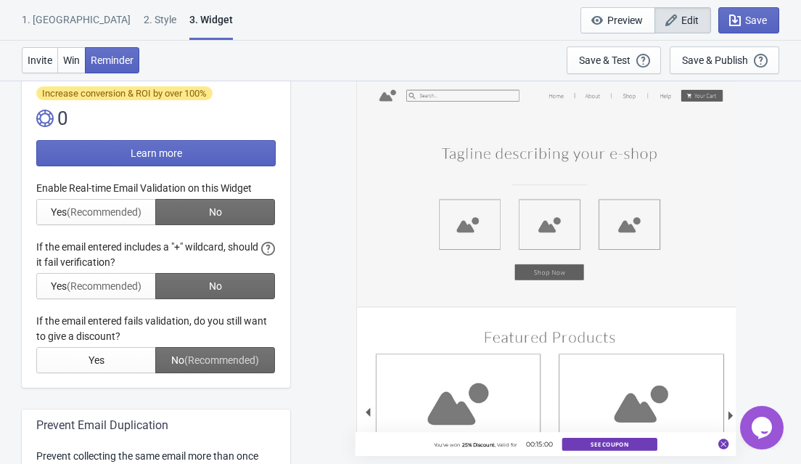
scroll to position [337, 0]
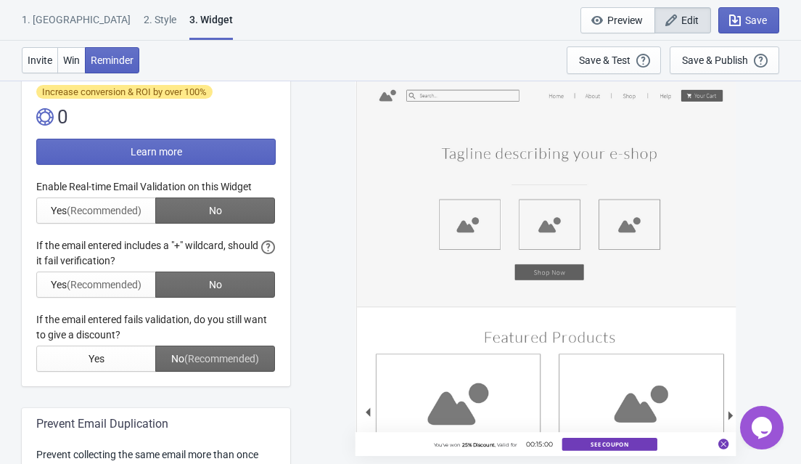
click at [99, 214] on div at bounding box center [155, 275] width 239 height 192
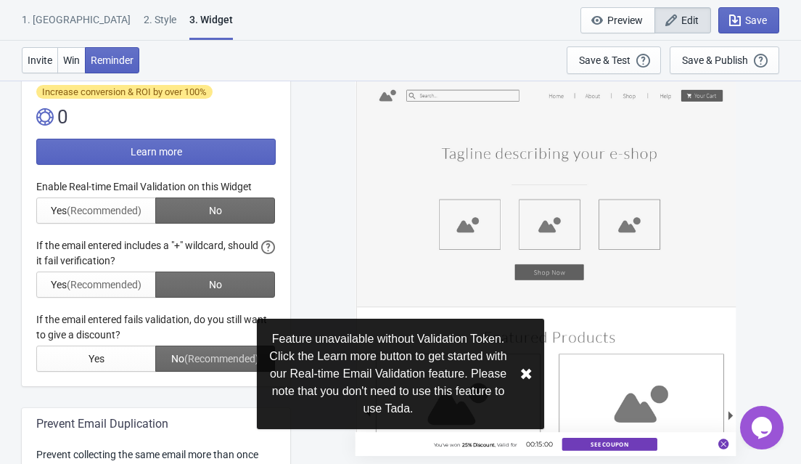
click at [99, 214] on div at bounding box center [155, 275] width 239 height 192
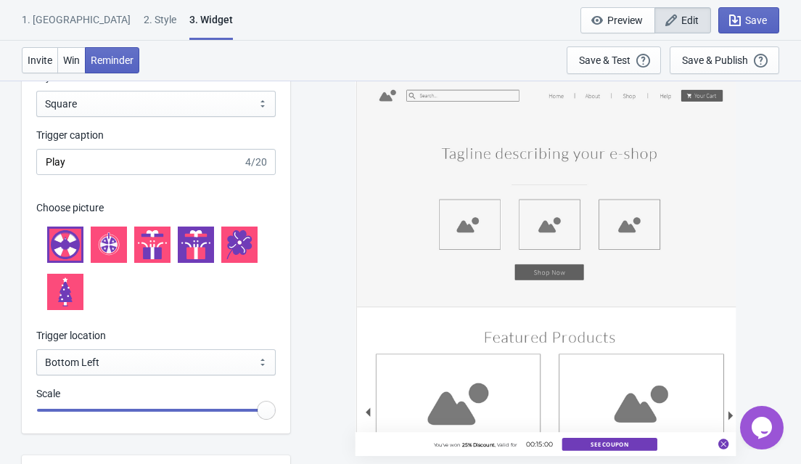
scroll to position [1503, 0]
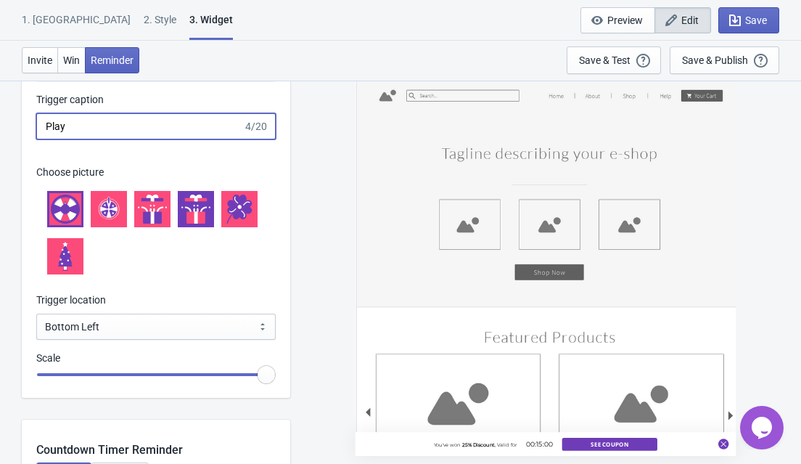
click at [104, 122] on input "Play" at bounding box center [139, 126] width 207 height 26
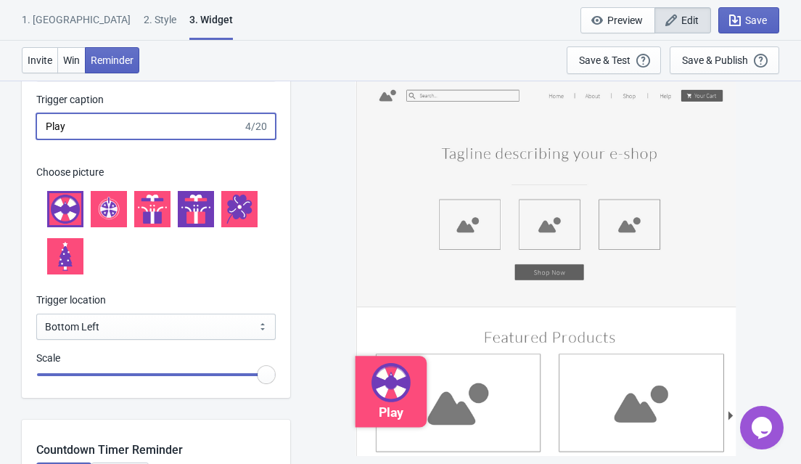
drag, startPoint x: 94, startPoint y: 124, endPoint x: 43, endPoint y: 125, distance: 51.5
click at [43, 125] on input "Play" at bounding box center [139, 126] width 207 height 26
click at [43, 125] on input "COUPON" at bounding box center [139, 126] width 207 height 26
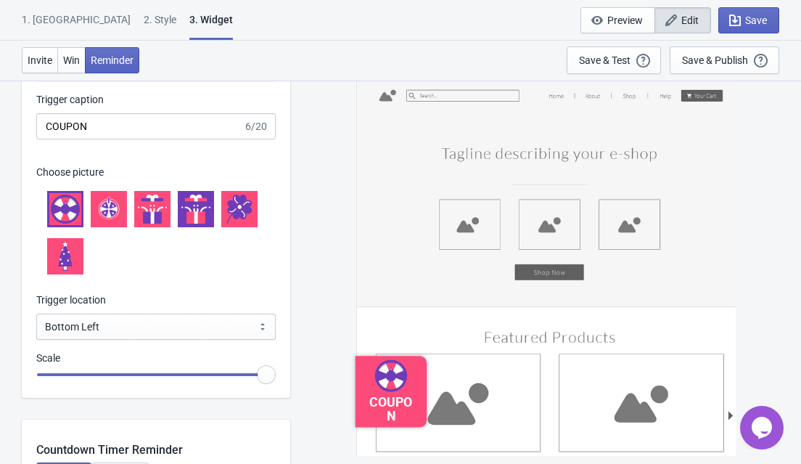
click at [112, 210] on icon at bounding box center [108, 208] width 17 height 17
click at [144, 217] on icon at bounding box center [146, 210] width 11 height 25
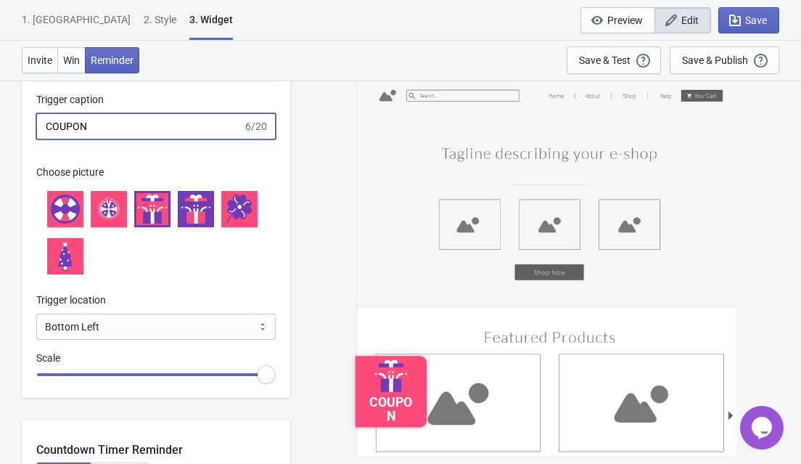
click at [98, 128] on input "COUPON" at bounding box center [139, 126] width 207 height 26
type input "C"
type input "COUPON"
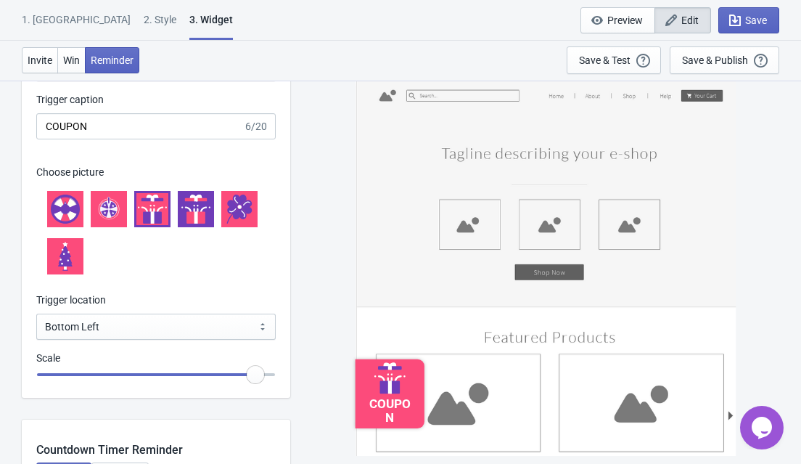
type input "1.5"
drag, startPoint x: 260, startPoint y: 372, endPoint x: 299, endPoint y: 382, distance: 39.8
click at [276, 382] on input "range" at bounding box center [155, 374] width 239 height 26
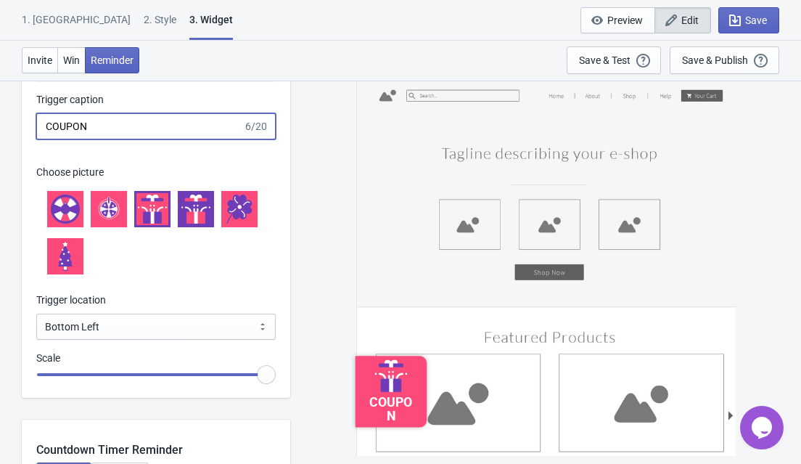
drag, startPoint x: 111, startPoint y: 133, endPoint x: 46, endPoint y: 126, distance: 65.7
click at [46, 126] on input "COUPON" at bounding box center [139, 126] width 207 height 26
type input "D"
type input "C"
type input "D"
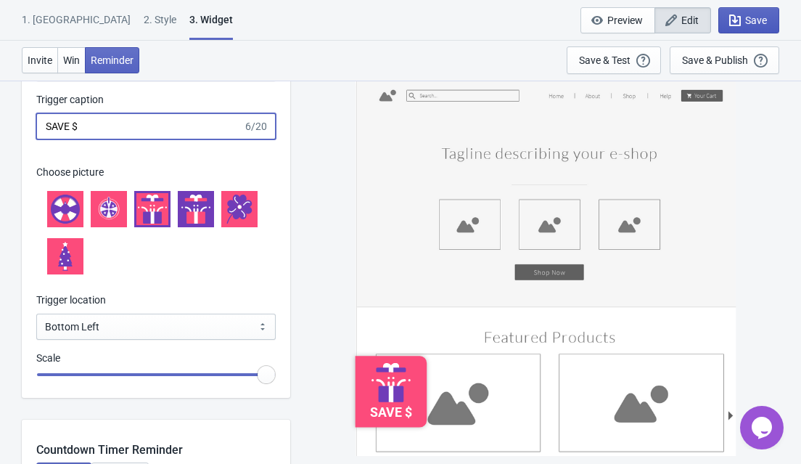
type input "SAVE $"
click at [761, 25] on span "Save" at bounding box center [756, 21] width 22 height 12
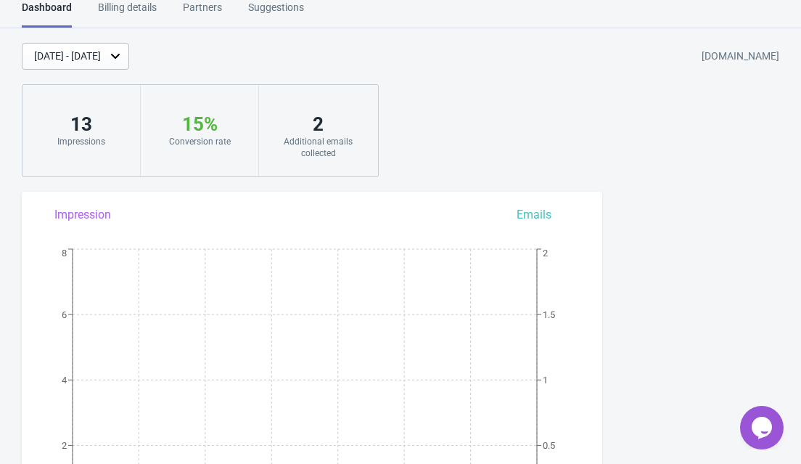
scroll to position [1074, 0]
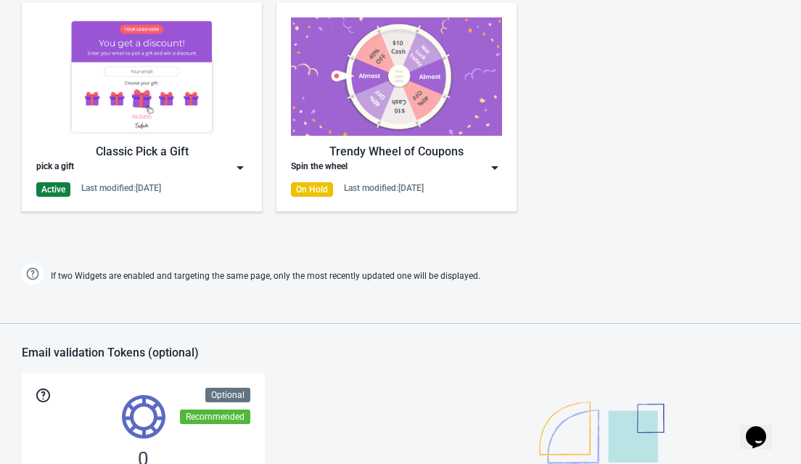
scroll to position [740, 0]
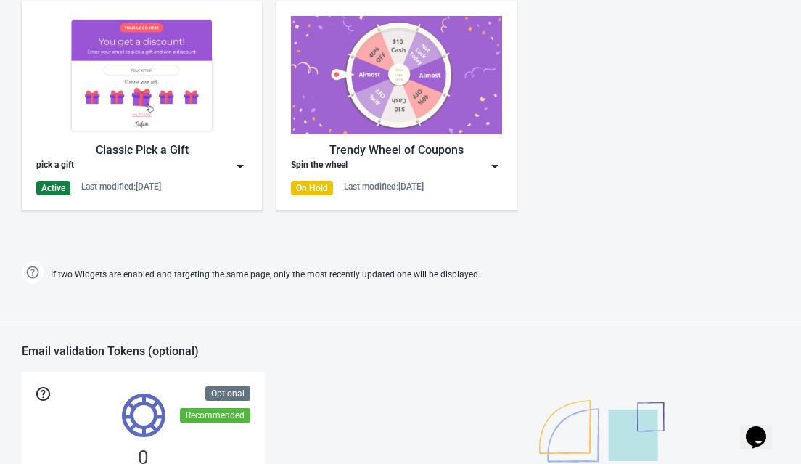
click at [490, 167] on img at bounding box center [495, 166] width 15 height 15
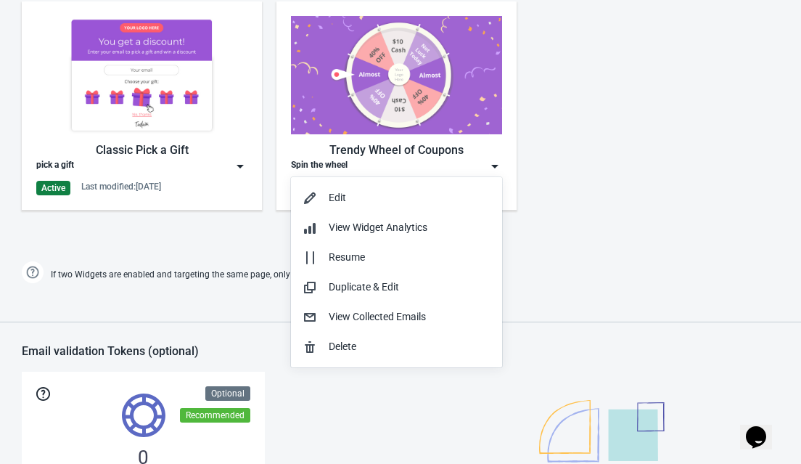
click at [544, 181] on div "Classic Pick a Gift pick a gift Active Last modified: [DATE] Trendy Wheel of Co…" at bounding box center [400, 117] width 801 height 261
